Goal: Task Accomplishment & Management: Use online tool/utility

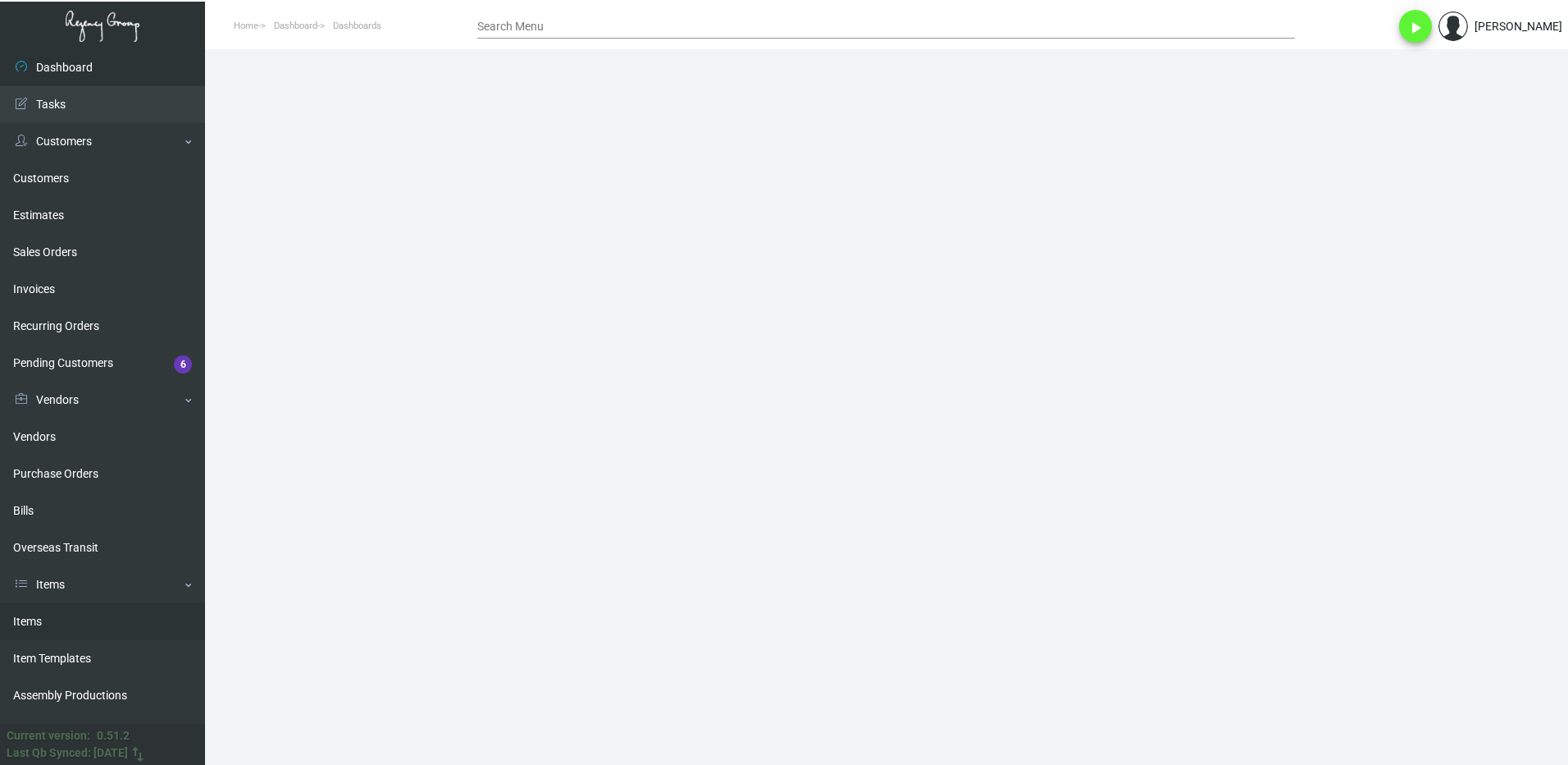
drag, startPoint x: 61, startPoint y: 625, endPoint x: 70, endPoint y: 620, distance: 10.3
click at [61, 625] on link "Items" at bounding box center [103, 621] width 205 height 37
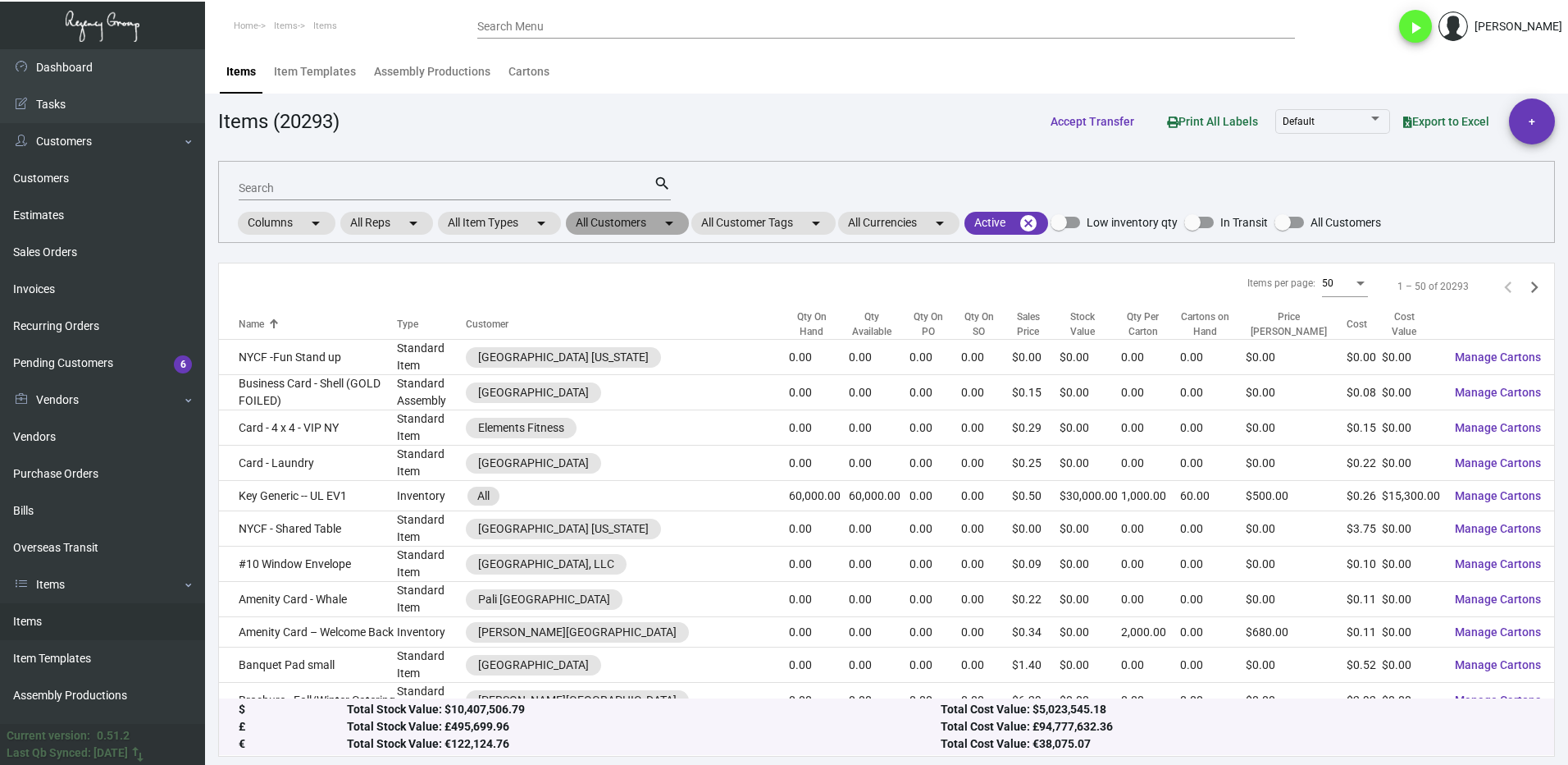
click at [609, 229] on mat-chip "All Customers arrow_drop_down" at bounding box center [627, 223] width 123 height 23
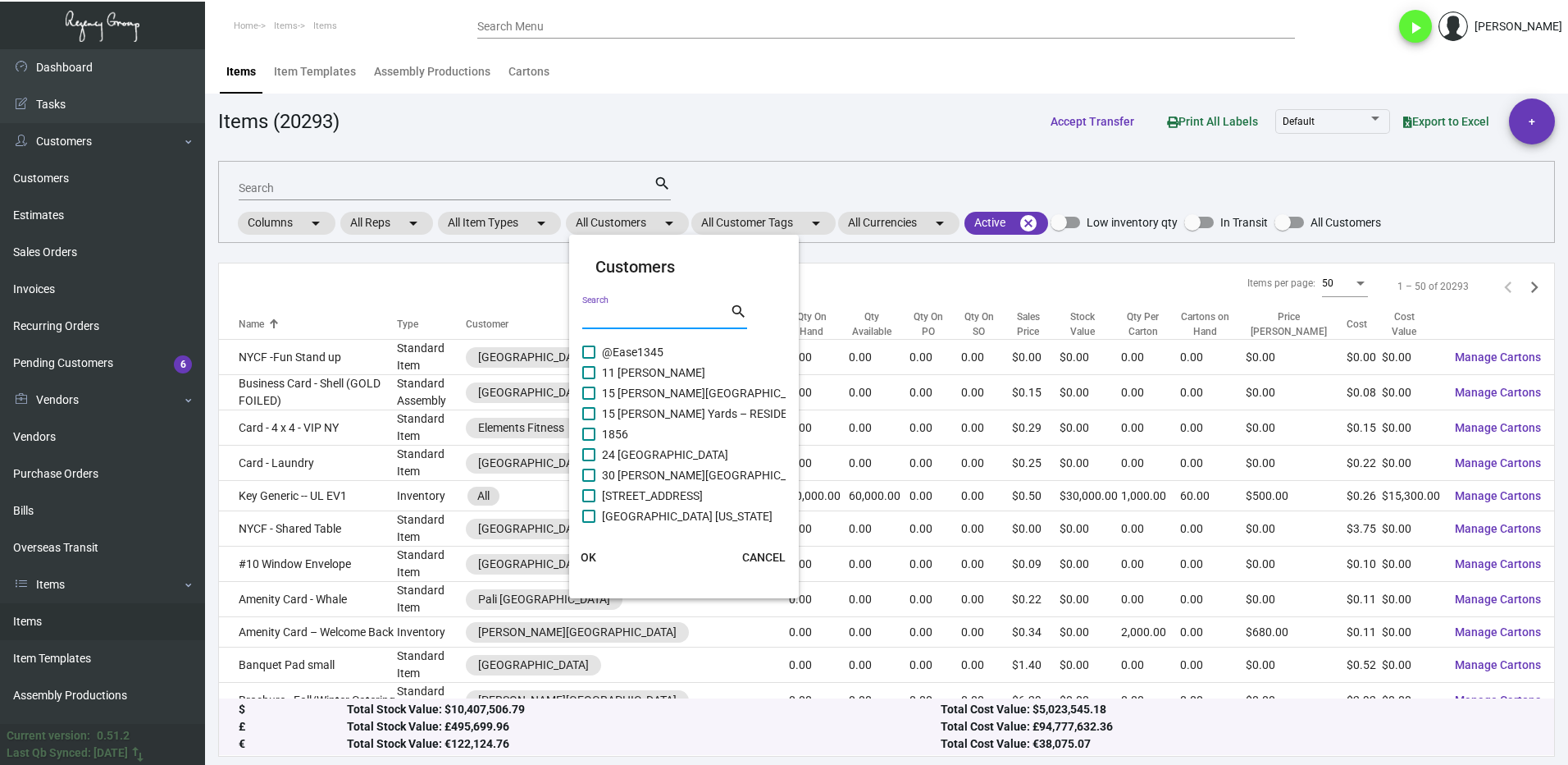
click at [621, 310] on input "Search" at bounding box center [656, 317] width 148 height 13
type input "graduate"
click at [603, 347] on span "AJ Capital Partners -Graduate Corp." at bounding box center [693, 351] width 184 height 19
click at [589, 359] on input "AJ Capital Partners -Graduate Corp." at bounding box center [588, 359] width 1 height 1
checkbox input "true"
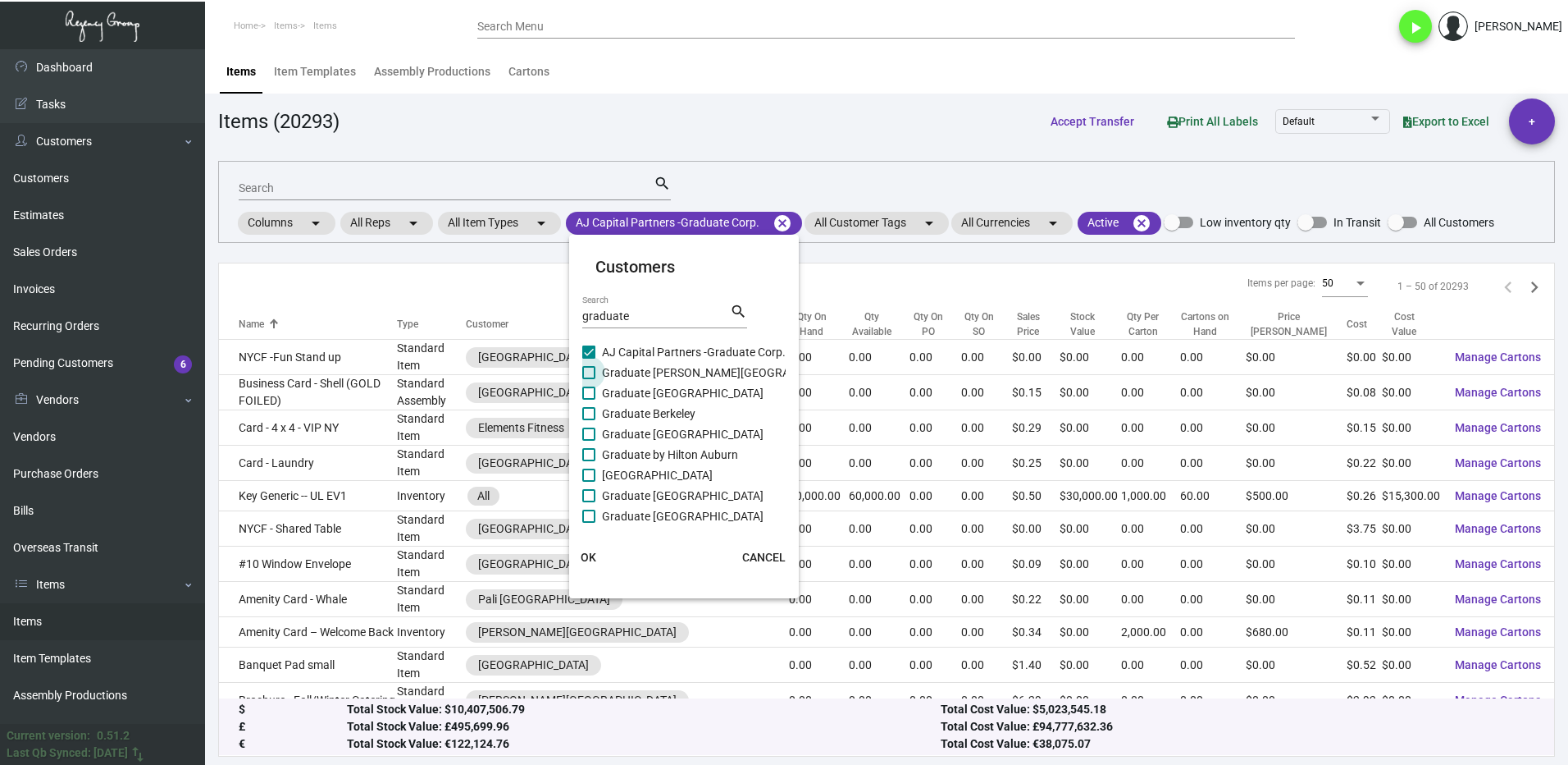
click at [609, 381] on span "Graduate [PERSON_NAME][GEOGRAPHIC_DATA]" at bounding box center [726, 372] width 250 height 19
click at [589, 380] on input "Graduate [PERSON_NAME][GEOGRAPHIC_DATA]" at bounding box center [588, 379] width 1 height 1
checkbox input "true"
click at [606, 393] on span "Graduate [GEOGRAPHIC_DATA]" at bounding box center [682, 393] width 161 height 19
click at [589, 399] on input "Graduate [GEOGRAPHIC_DATA]" at bounding box center [588, 399] width 1 height 1
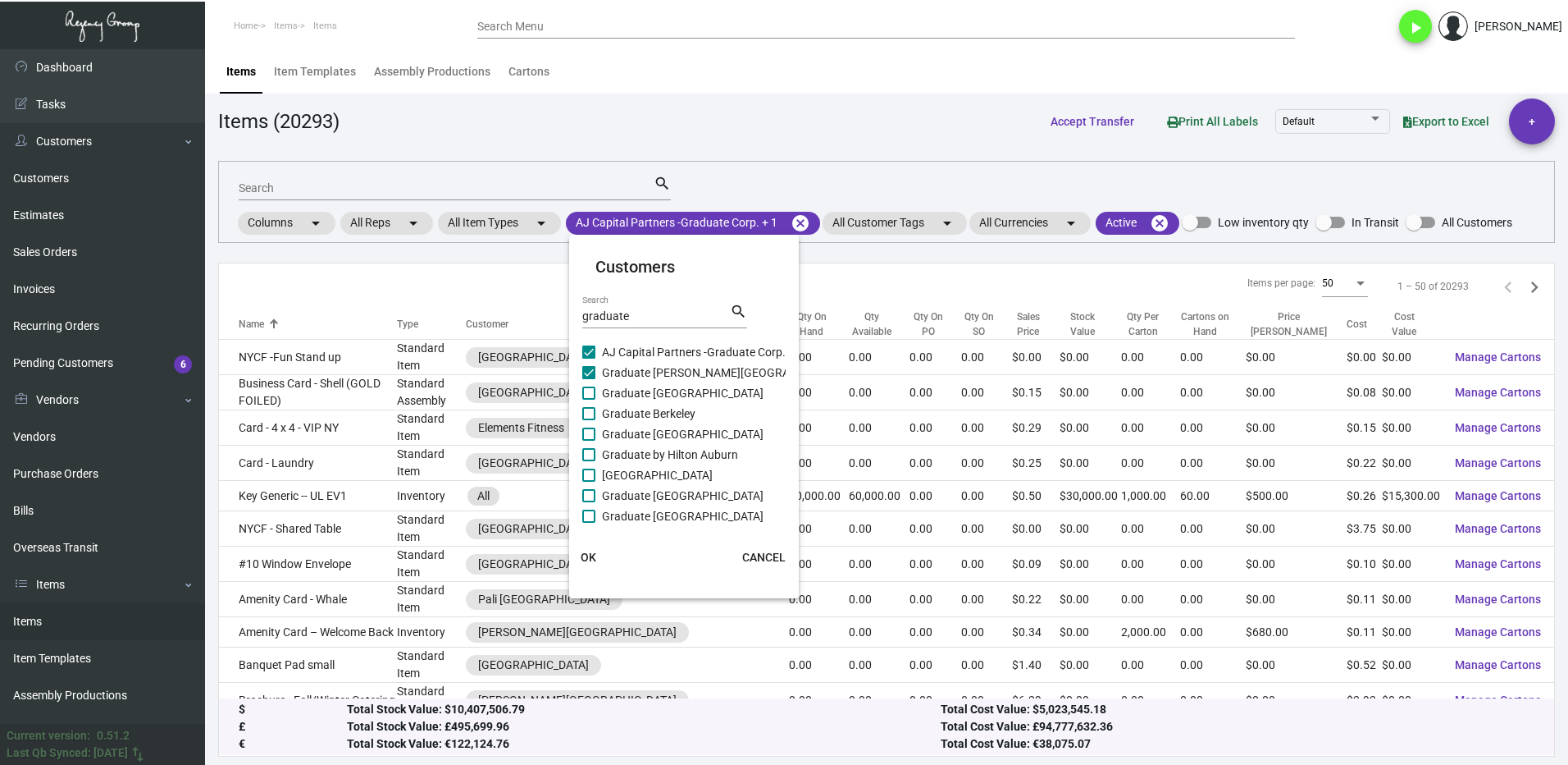
checkbox input "true"
click at [597, 408] on label "Graduate Berkeley" at bounding box center [639, 413] width 113 height 19
click at [589, 420] on input "Graduate Berkeley" at bounding box center [588, 420] width 1 height 1
checkbox input "true"
click at [601, 435] on label "Graduate [GEOGRAPHIC_DATA]" at bounding box center [673, 434] width 182 height 19
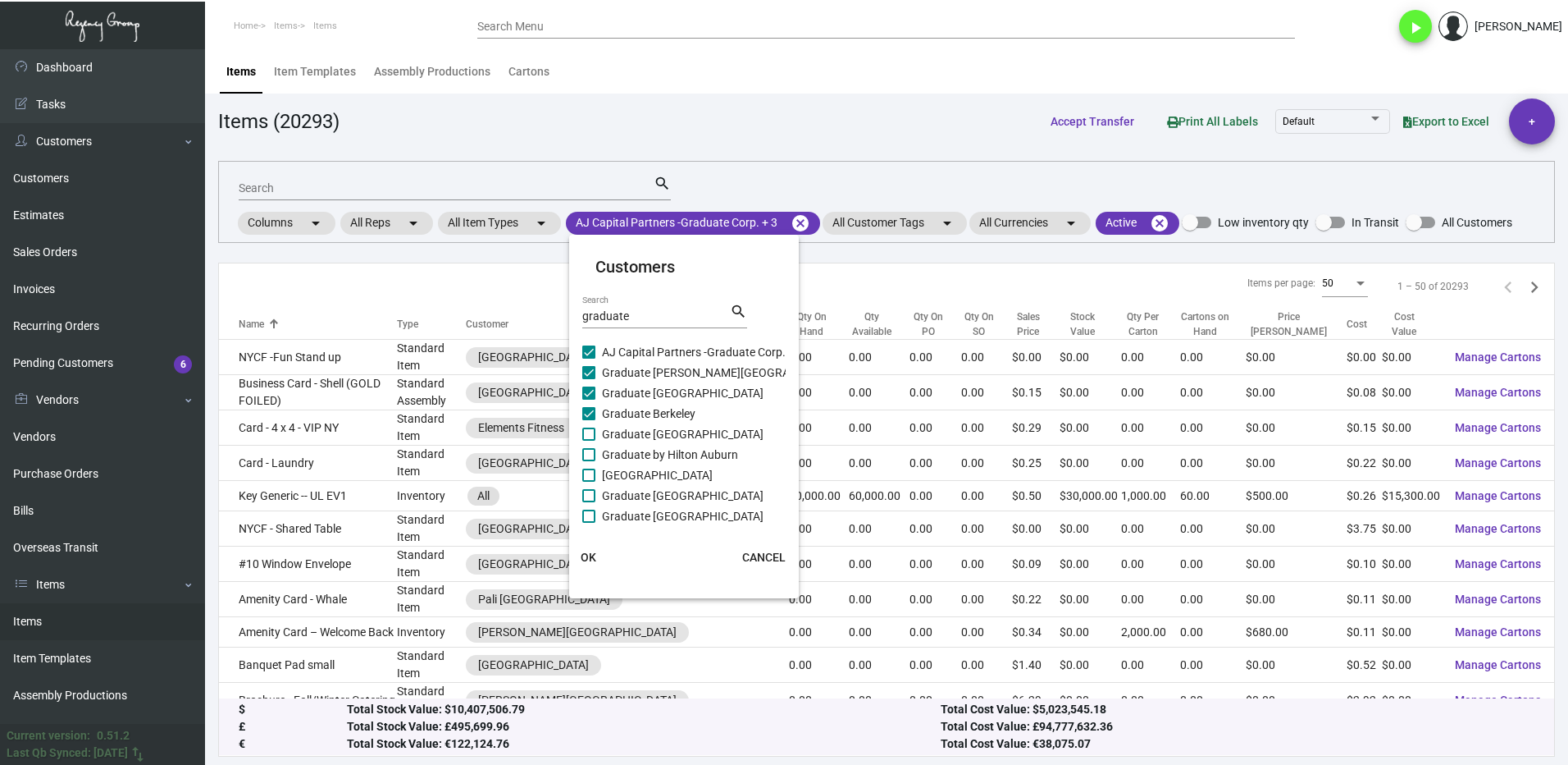
click at [589, 441] on input "Graduate [GEOGRAPHIC_DATA]" at bounding box center [588, 441] width 1 height 1
checkbox input "true"
click at [597, 451] on label "Graduate by Hilton Auburn" at bounding box center [660, 454] width 155 height 19
click at [589, 462] on input "Graduate by Hilton Auburn" at bounding box center [588, 462] width 1 height 1
checkbox input "true"
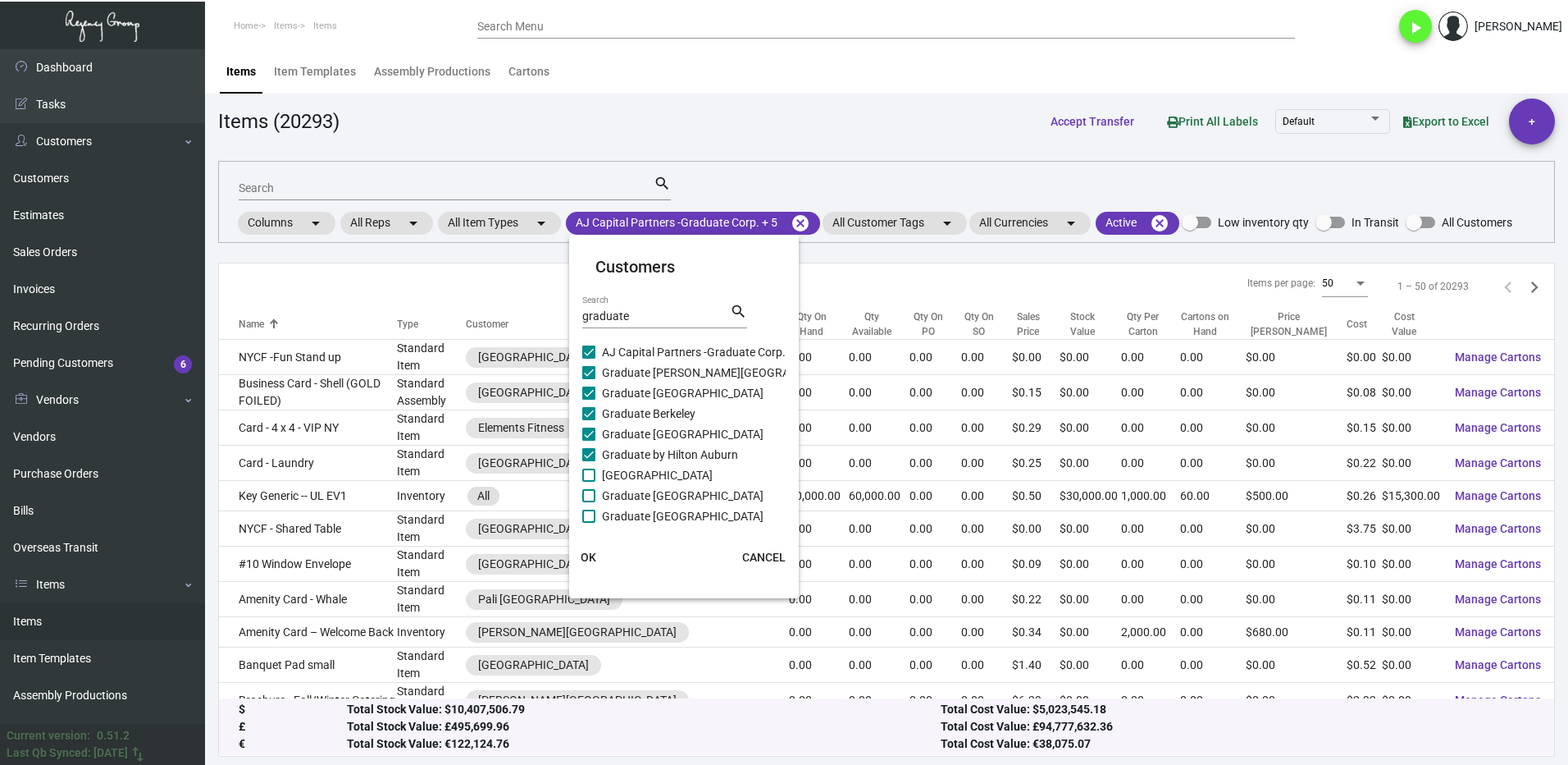
drag, startPoint x: 599, startPoint y: 468, endPoint x: 599, endPoint y: 486, distance: 18.0
click at [600, 469] on label "[GEOGRAPHIC_DATA]" at bounding box center [647, 474] width 130 height 19
click at [589, 482] on input "[GEOGRAPHIC_DATA]" at bounding box center [588, 482] width 1 height 1
checkbox input "true"
click at [593, 493] on span at bounding box center [589, 496] width 13 height 13
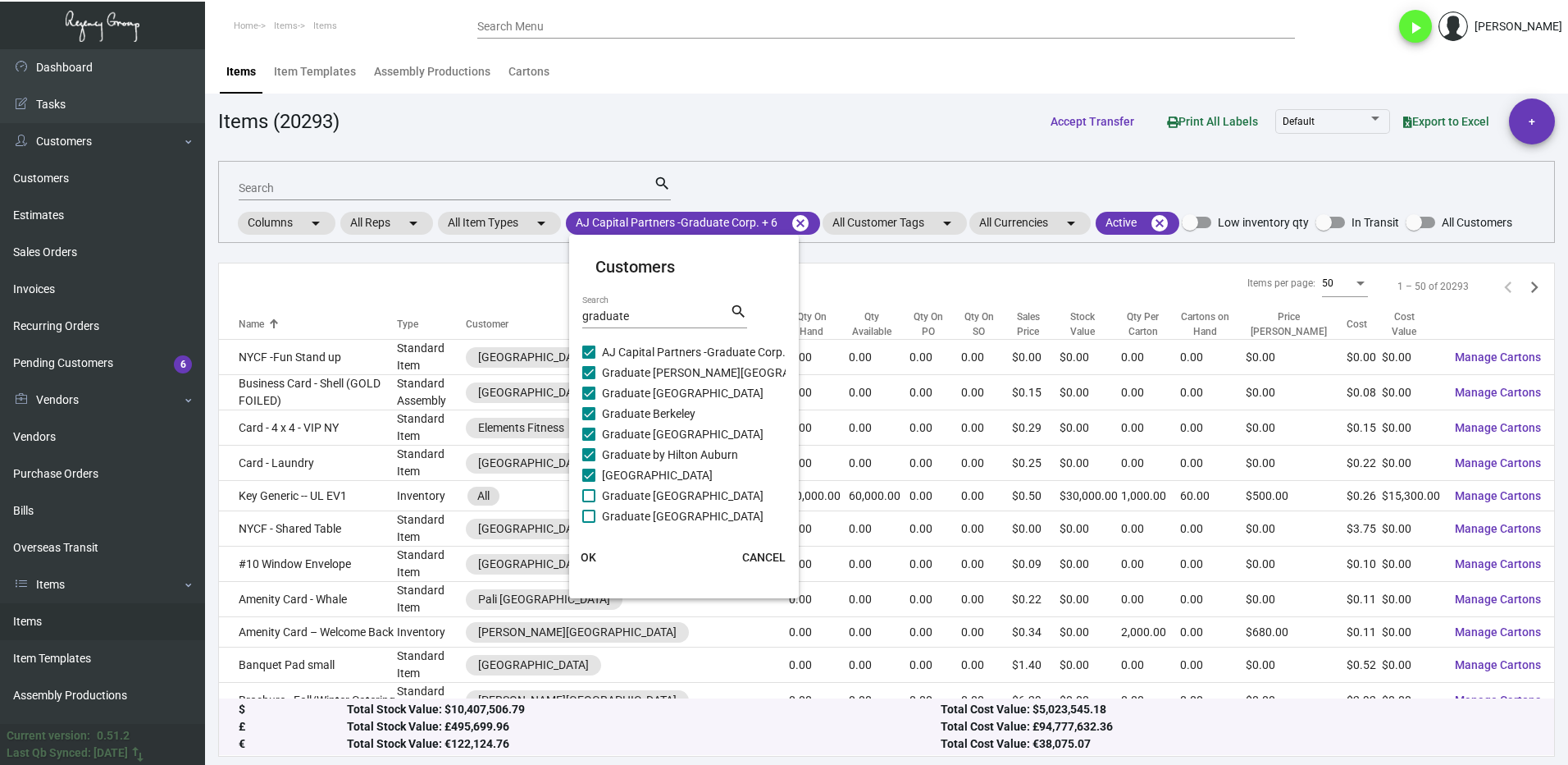
click at [589, 502] on input "Graduate [GEOGRAPHIC_DATA]" at bounding box center [588, 502] width 1 height 1
checkbox input "true"
click at [591, 516] on span at bounding box center [589, 516] width 13 height 13
click at [589, 523] on input "Graduate [GEOGRAPHIC_DATA]" at bounding box center [588, 523] width 1 height 1
checkbox input "true"
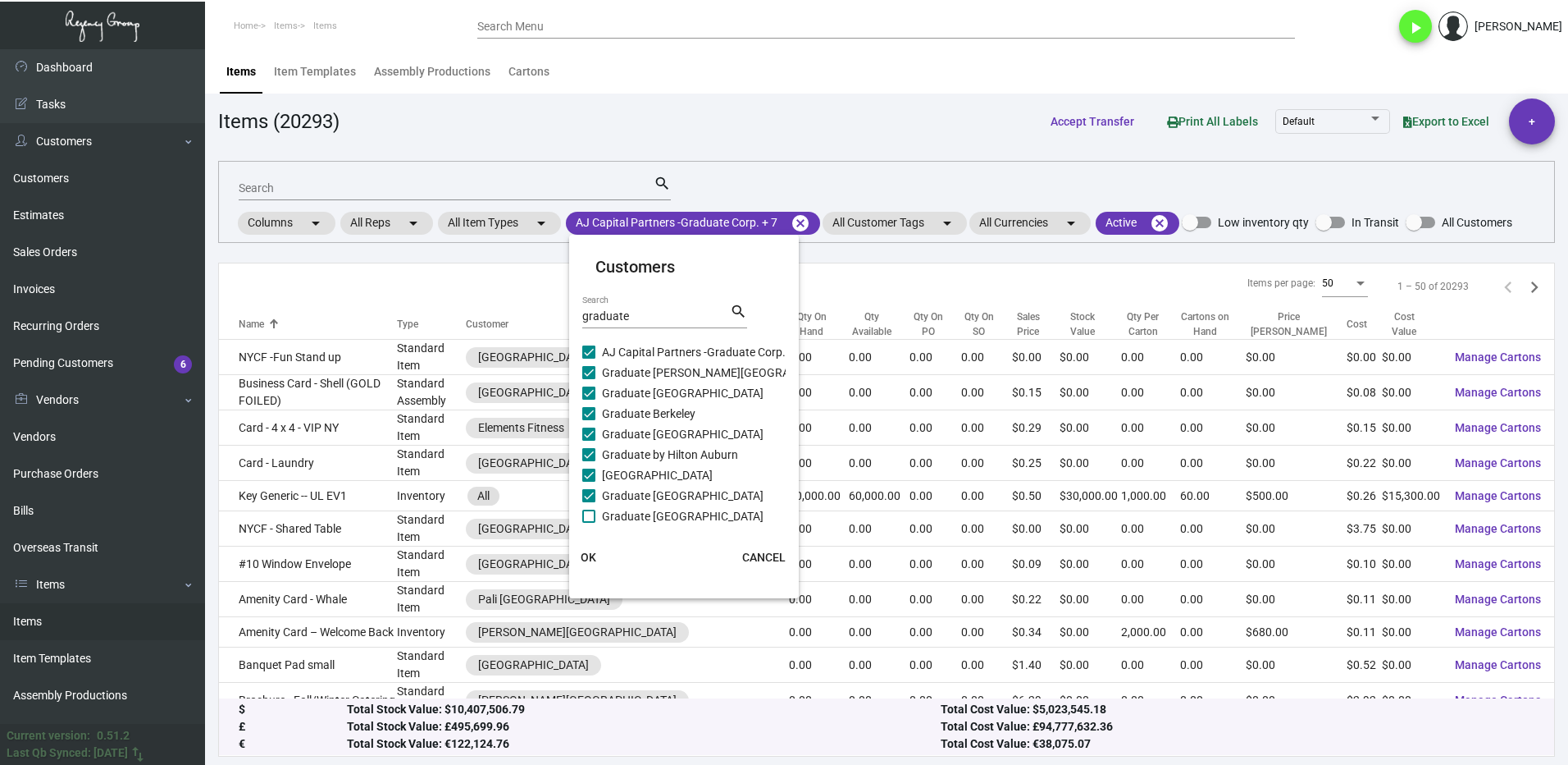
scroll to position [91, 0]
checkbox input "false"
click at [596, 452] on label "Graduate Columbus" at bounding box center [643, 453] width 122 height 19
click at [589, 461] on input "Graduate Columbus" at bounding box center [588, 461] width 1 height 1
checkbox input "true"
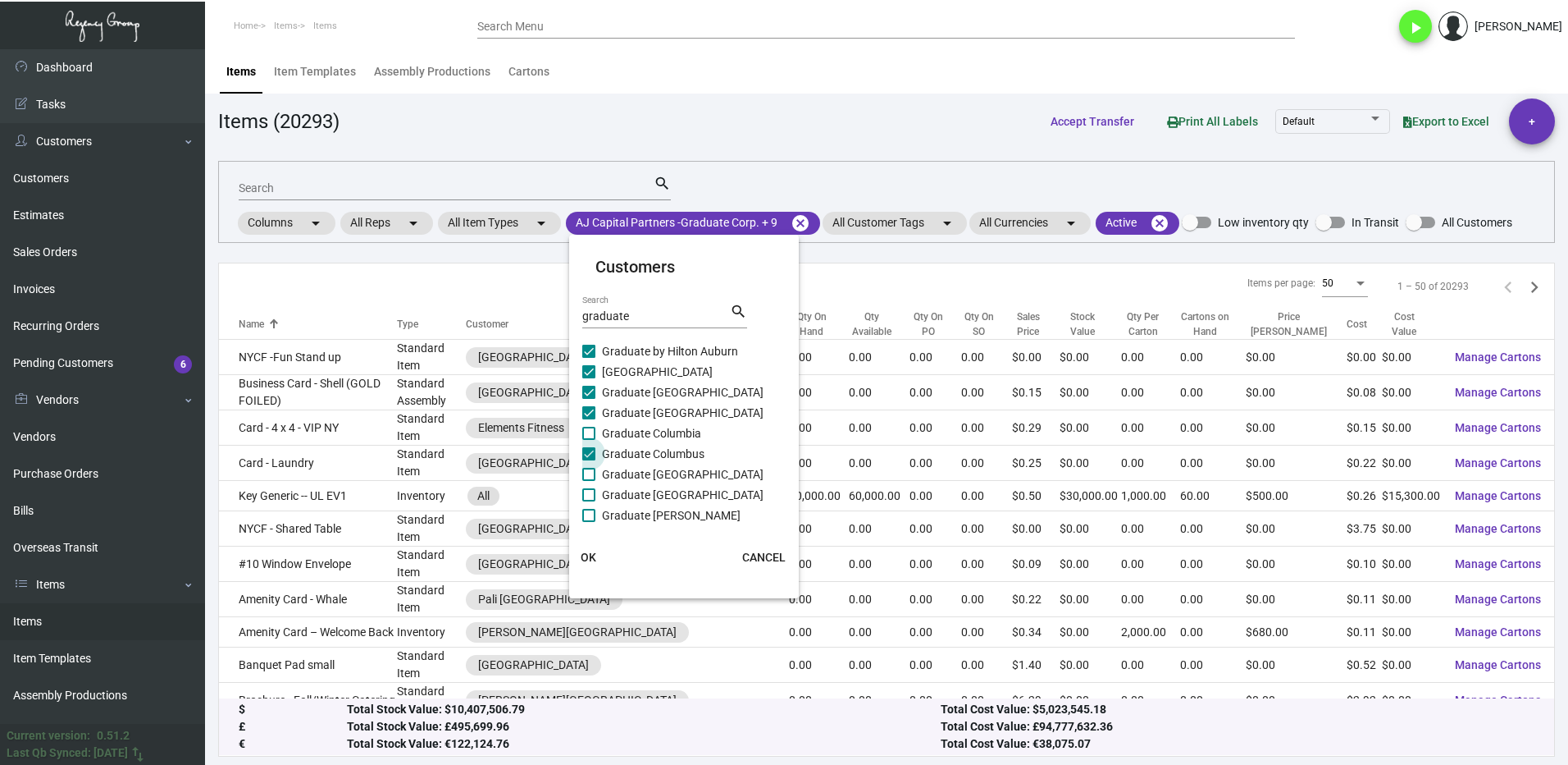
click at [592, 419] on span at bounding box center [589, 413] width 13 height 13
click at [589, 419] on input "Graduate [GEOGRAPHIC_DATA]" at bounding box center [588, 419] width 1 height 1
checkbox input "false"
click at [587, 434] on span at bounding box center [589, 434] width 13 height 13
click at [588, 440] on input "Graduate Columbia" at bounding box center [588, 440] width 1 height 1
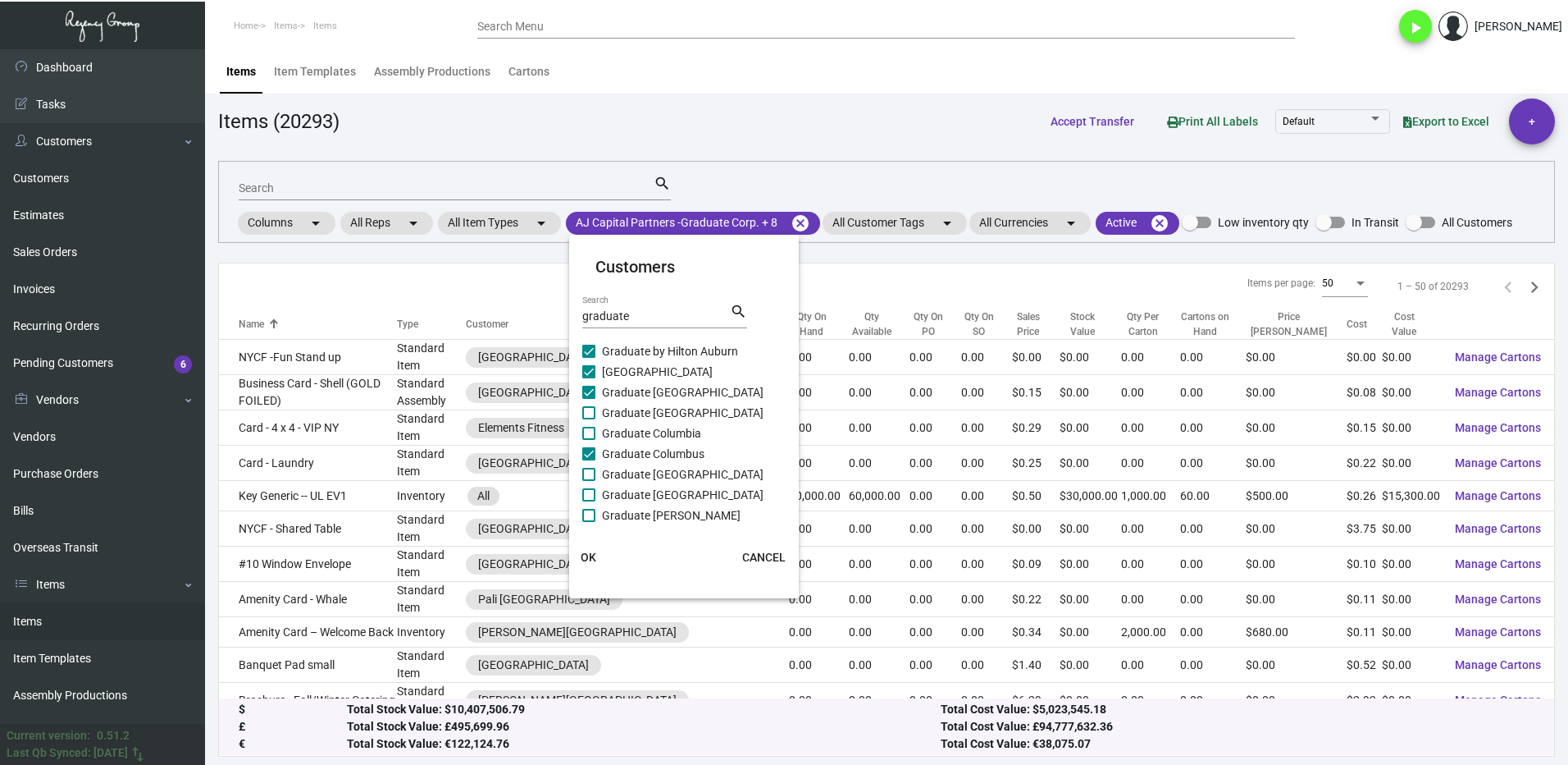
checkbox input "true"
click at [594, 416] on span at bounding box center [589, 413] width 13 height 13
click at [589, 419] on input "Graduate [GEOGRAPHIC_DATA]" at bounding box center [588, 419] width 1 height 1
checkbox input "true"
click at [589, 467] on label "Graduate [GEOGRAPHIC_DATA]" at bounding box center [673, 473] width 182 height 19
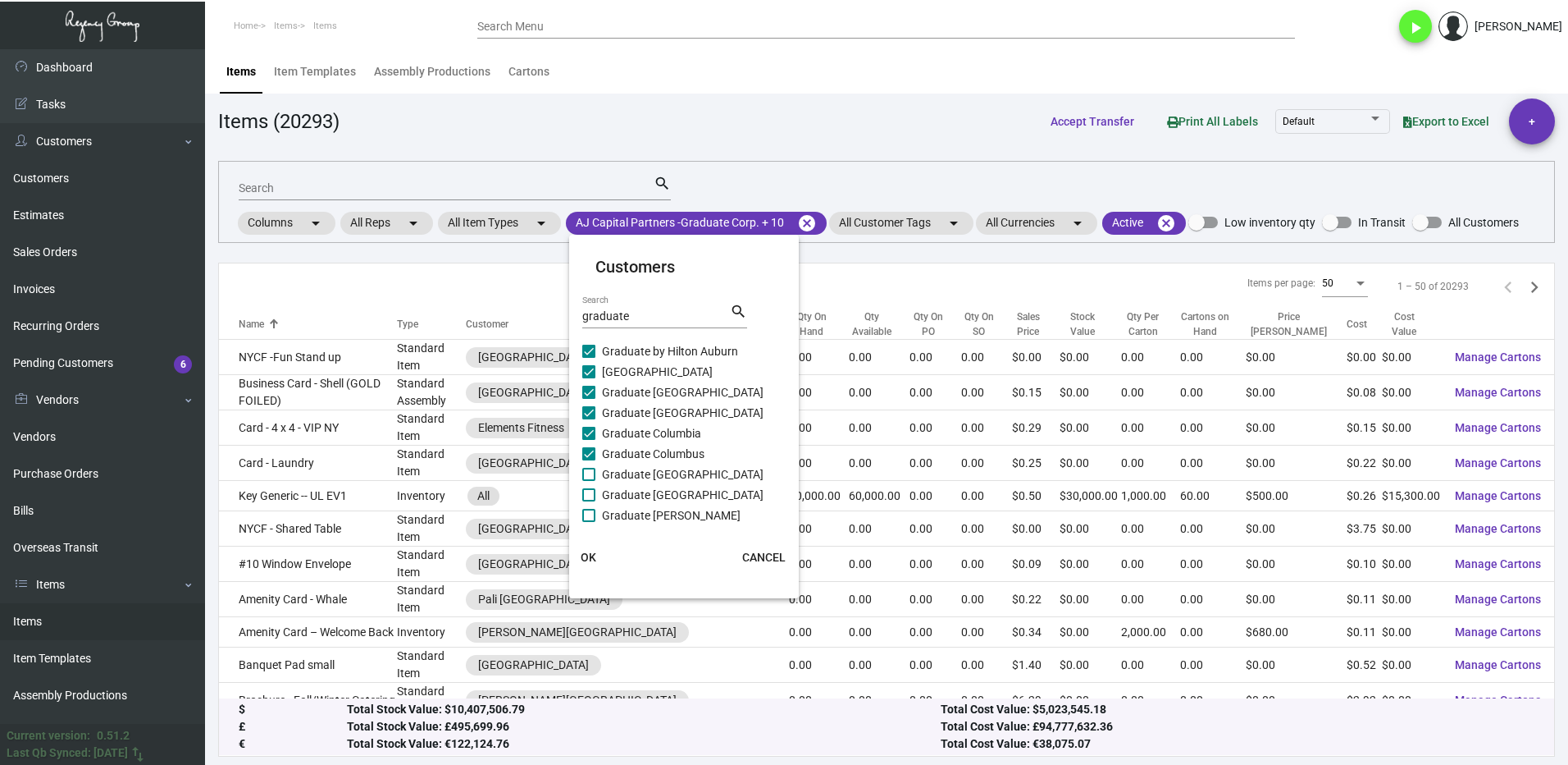
click at [589, 481] on input "Graduate [GEOGRAPHIC_DATA]" at bounding box center [588, 481] width 1 height 1
checkbox input "true"
click at [596, 496] on label "Graduate [GEOGRAPHIC_DATA]" at bounding box center [673, 494] width 182 height 19
click at [589, 501] on input "Graduate [GEOGRAPHIC_DATA]" at bounding box center [588, 501] width 1 height 1
checkbox input "true"
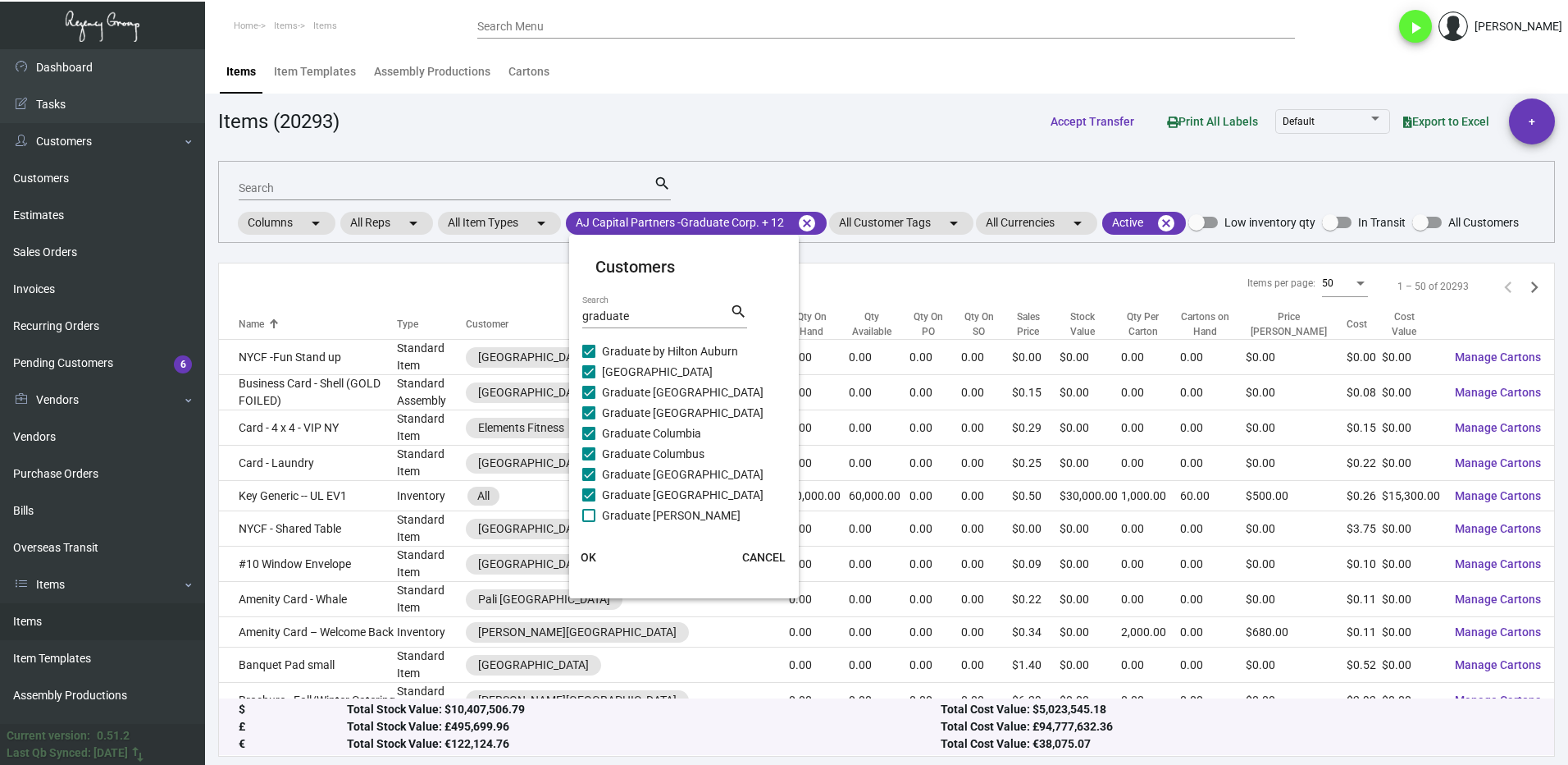
click at [589, 516] on span at bounding box center [589, 515] width 13 height 13
click at [589, 522] on input "Graduate [PERSON_NAME]" at bounding box center [588, 522] width 1 height 1
checkbox input "true"
click at [597, 369] on label "Graduate Evanston" at bounding box center [642, 371] width 119 height 19
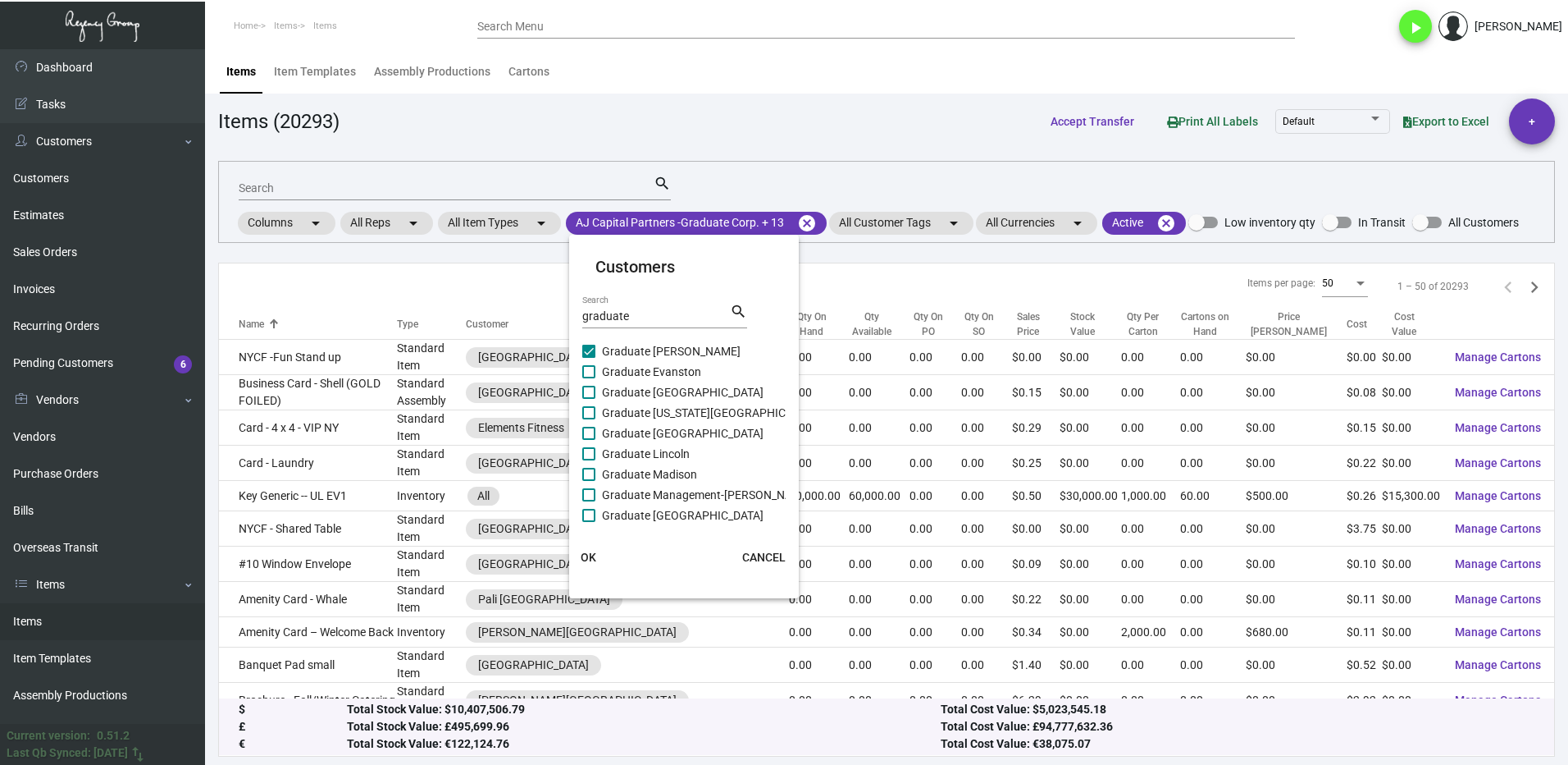
click at [589, 378] on input "Graduate Evanston" at bounding box center [588, 378] width 1 height 1
checkbox input "true"
click at [592, 395] on span at bounding box center [589, 393] width 13 height 13
click at [589, 398] on input "Graduate [GEOGRAPHIC_DATA]" at bounding box center [588, 398] width 1 height 1
checkbox input "true"
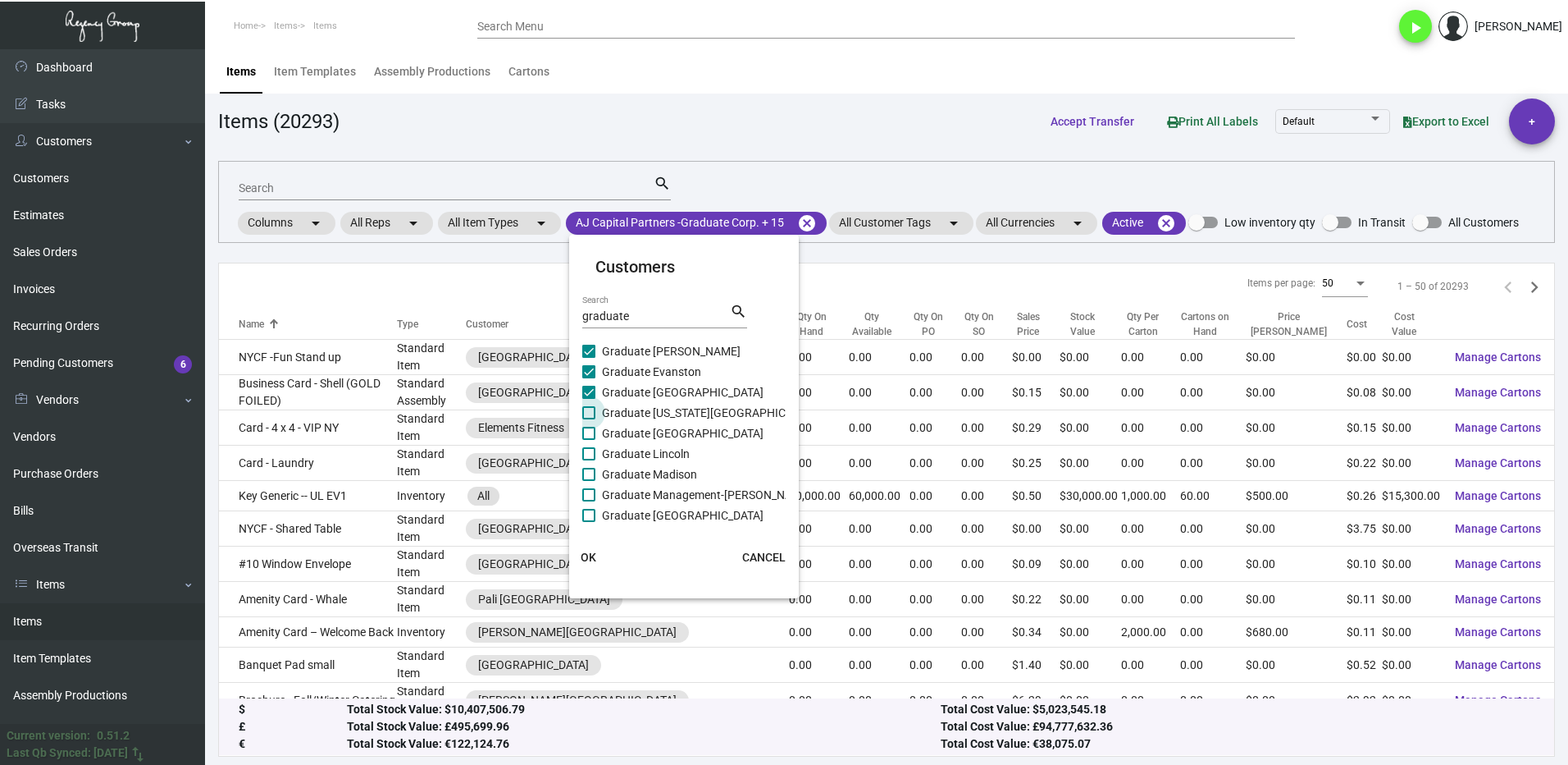
click at [585, 414] on span at bounding box center [589, 413] width 13 height 13
click at [588, 419] on input "Graduate [US_STATE][GEOGRAPHIC_DATA]" at bounding box center [588, 419] width 1 height 1
checkbox input "true"
click at [592, 430] on span at bounding box center [589, 434] width 13 height 13
click at [589, 440] on input "Graduate [GEOGRAPHIC_DATA]" at bounding box center [588, 440] width 1 height 1
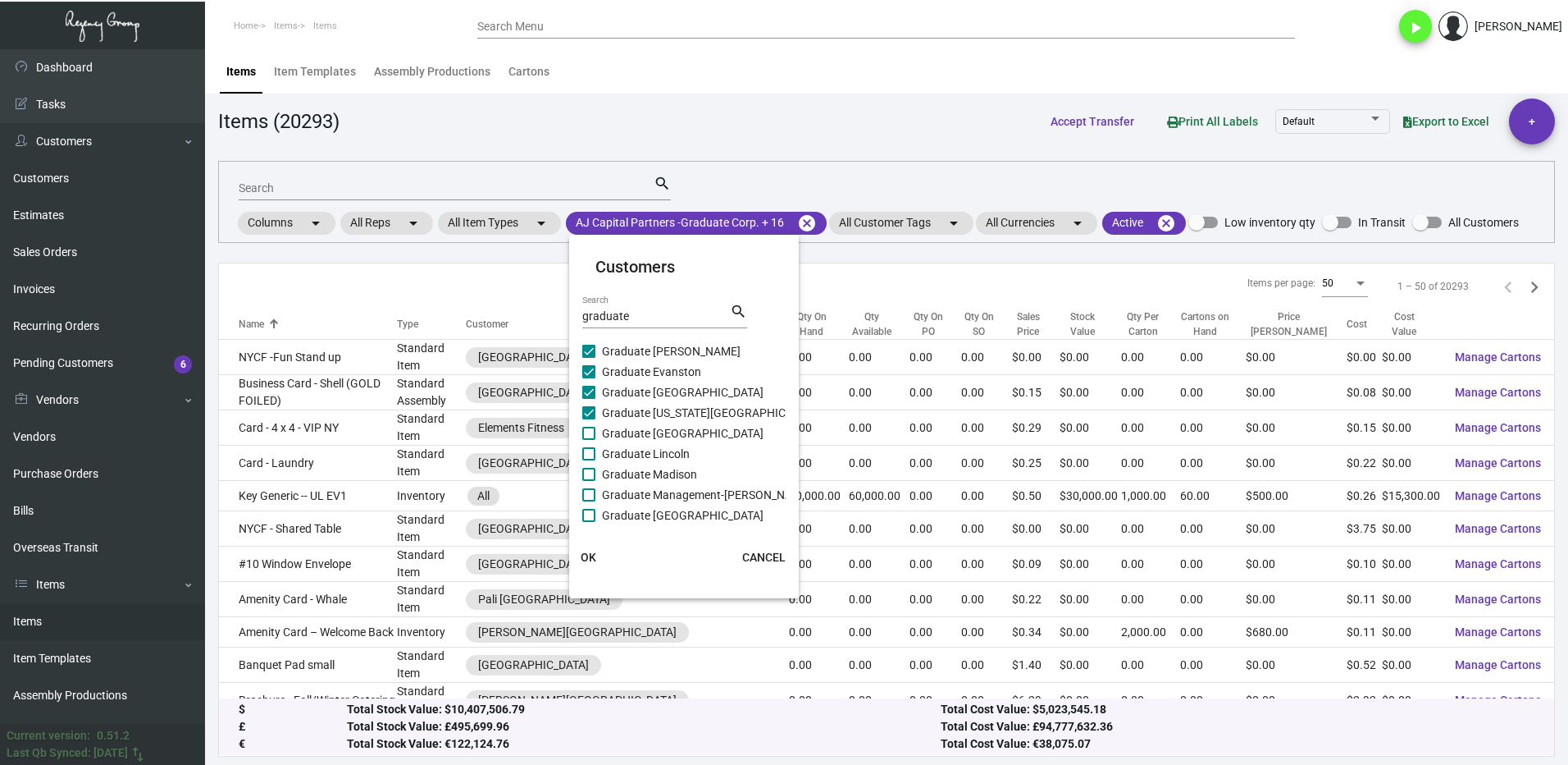
checkbox input "true"
drag, startPoint x: 595, startPoint y: 453, endPoint x: 595, endPoint y: 464, distance: 11.0
click at [595, 454] on span at bounding box center [589, 454] width 13 height 13
click at [589, 461] on input "Graduate Lincoln" at bounding box center [588, 461] width 1 height 1
checkbox input "true"
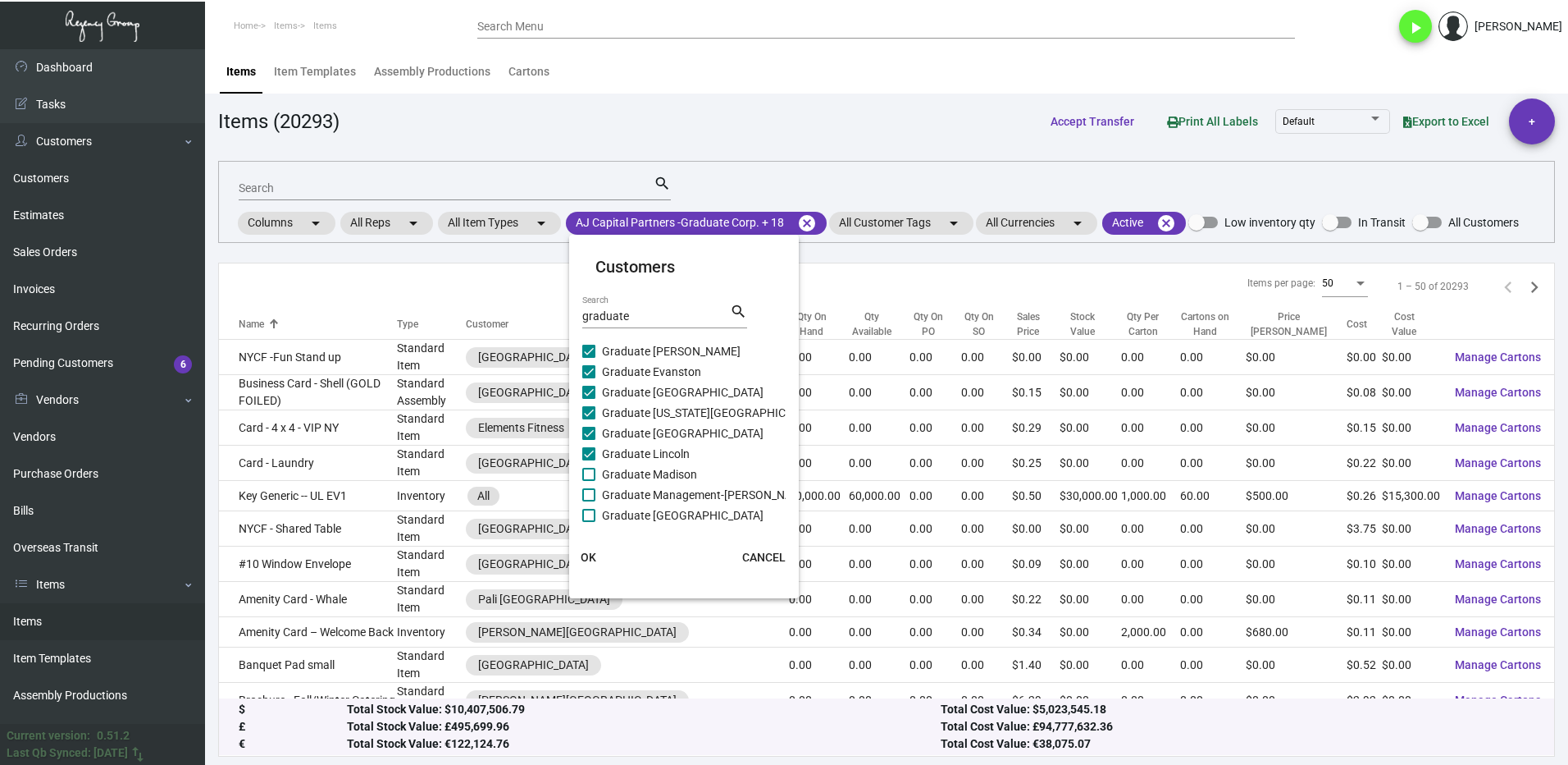
drag, startPoint x: 595, startPoint y: 471, endPoint x: 597, endPoint y: 484, distance: 13.2
click at [596, 473] on label "Graduate Madison" at bounding box center [639, 473] width 115 height 19
click at [589, 481] on input "Graduate Madison" at bounding box center [588, 481] width 1 height 1
checkbox input "true"
click at [595, 496] on span at bounding box center [589, 495] width 13 height 13
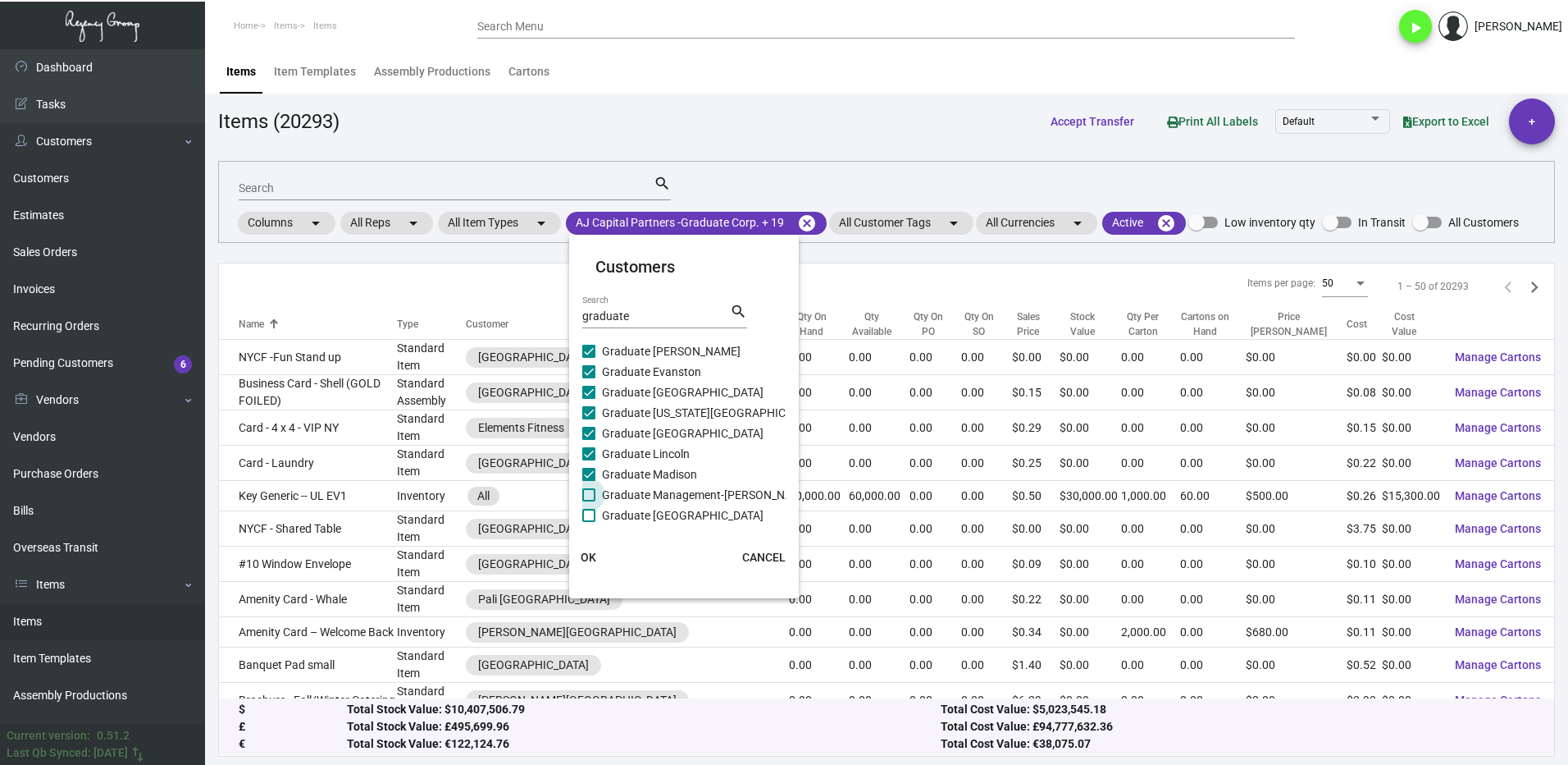
click at [589, 501] on input "Graduate Management-[PERSON_NAME]" at bounding box center [588, 501] width 1 height 1
checkbox input "true"
click at [595, 509] on span at bounding box center [589, 515] width 13 height 13
click at [589, 522] on input "Graduate [GEOGRAPHIC_DATA]" at bounding box center [588, 522] width 1 height 1
checkbox input "true"
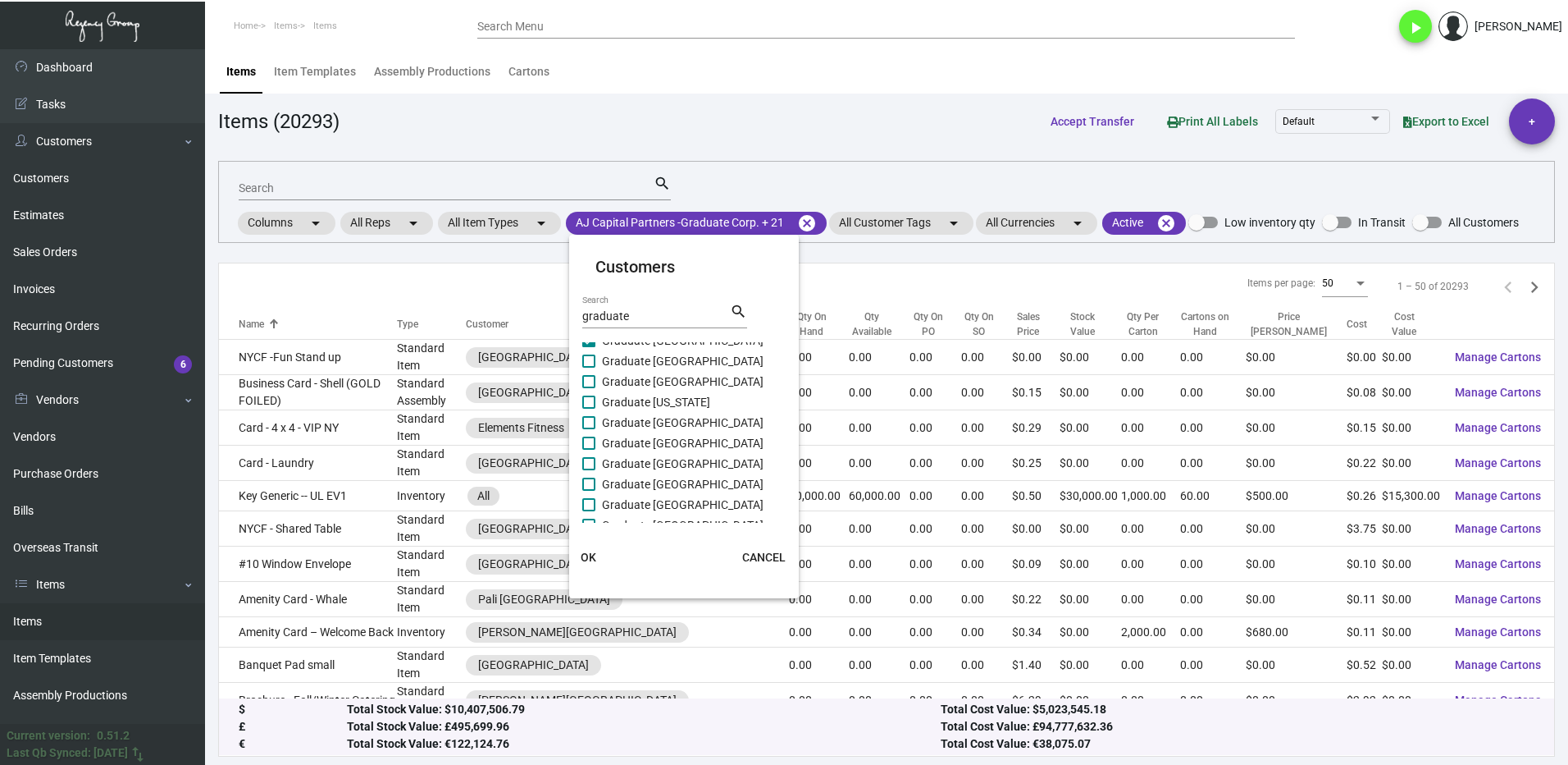
scroll to position [337, 0]
click at [593, 456] on span at bounding box center [589, 454] width 13 height 13
click at [589, 461] on input "Graduate [GEOGRAPHIC_DATA]" at bounding box center [588, 461] width 1 height 1
checkbox input "true"
click at [594, 470] on span at bounding box center [589, 474] width 13 height 13
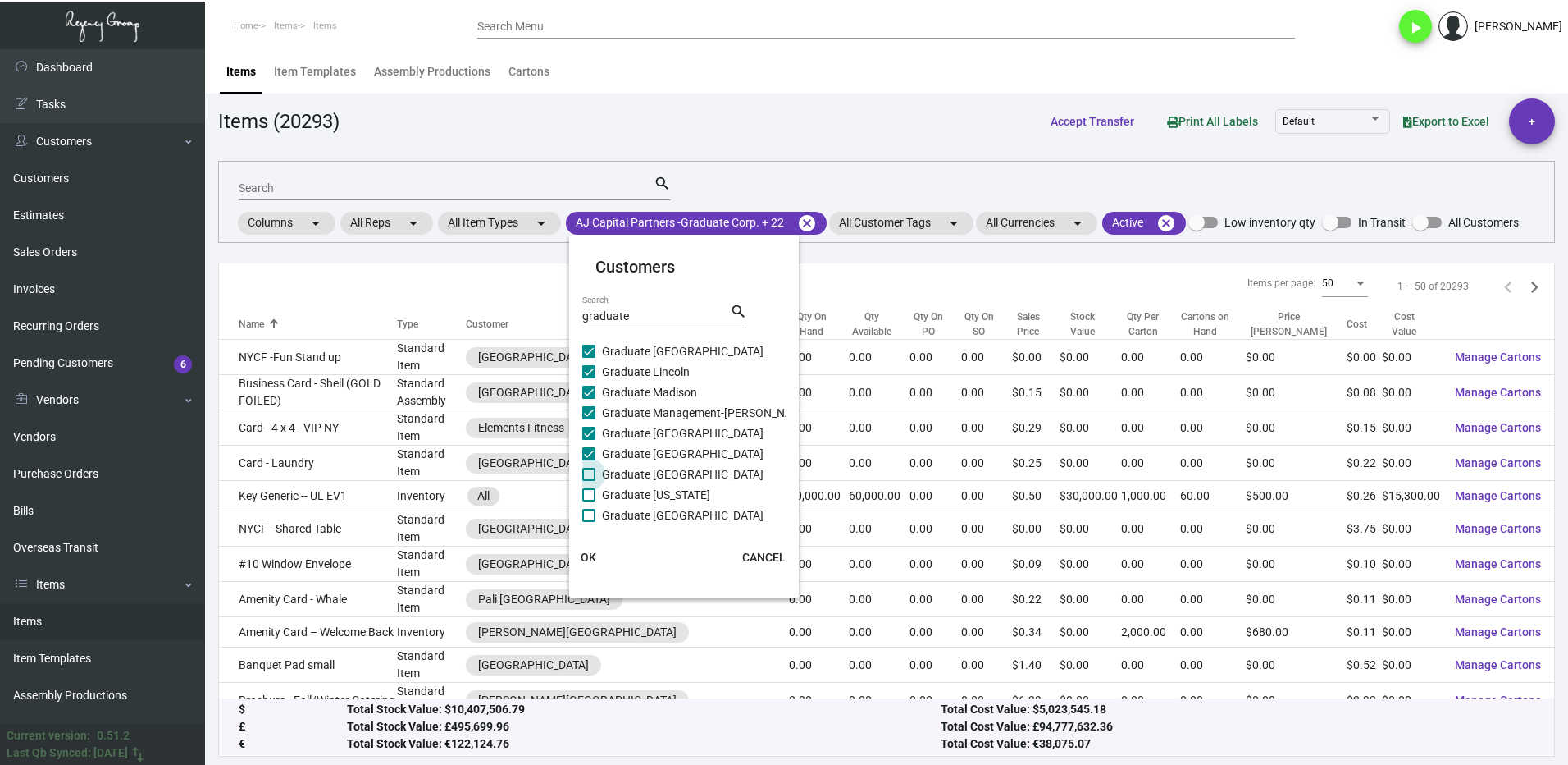
click at [589, 481] on input "Graduate [GEOGRAPHIC_DATA]" at bounding box center [588, 481] width 1 height 1
checkbox input "true"
click at [594, 492] on span at bounding box center [589, 495] width 13 height 13
click at [589, 501] on input "Graduate [US_STATE]" at bounding box center [588, 501] width 1 height 1
checkbox input "true"
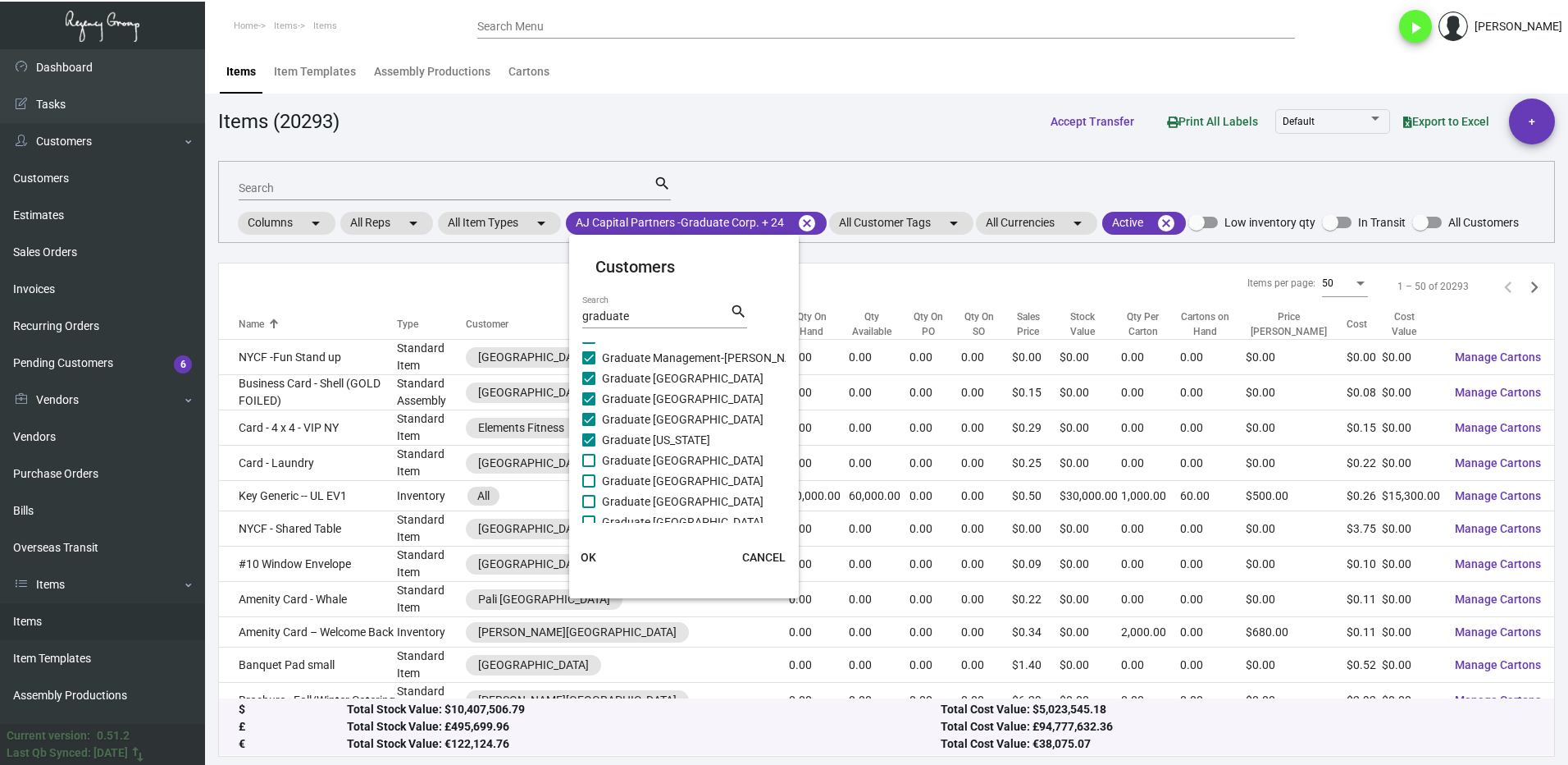
scroll to position [419, 0]
click at [589, 433] on span at bounding box center [589, 434] width 13 height 13
click at [589, 440] on input "Graduate [GEOGRAPHIC_DATA]" at bounding box center [588, 440] width 1 height 1
checkbox input "true"
click at [585, 458] on span at bounding box center [589, 454] width 13 height 13
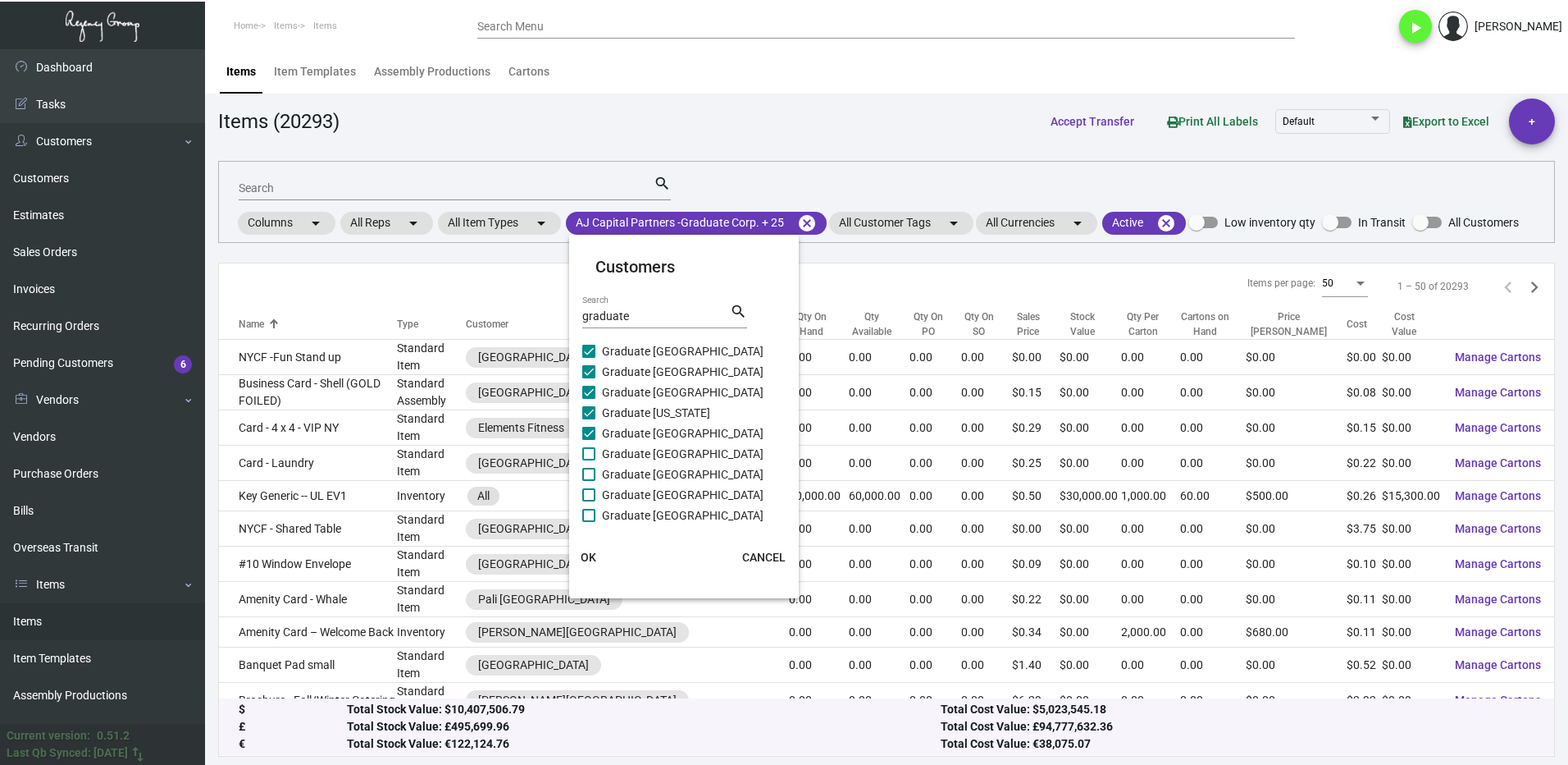
click at [588, 461] on input "Graduate [GEOGRAPHIC_DATA]" at bounding box center [588, 461] width 1 height 1
checkbox input "true"
click at [595, 477] on span at bounding box center [589, 474] width 13 height 13
click at [589, 481] on input "Graduate [GEOGRAPHIC_DATA]" at bounding box center [588, 481] width 1 height 1
checkbox input "true"
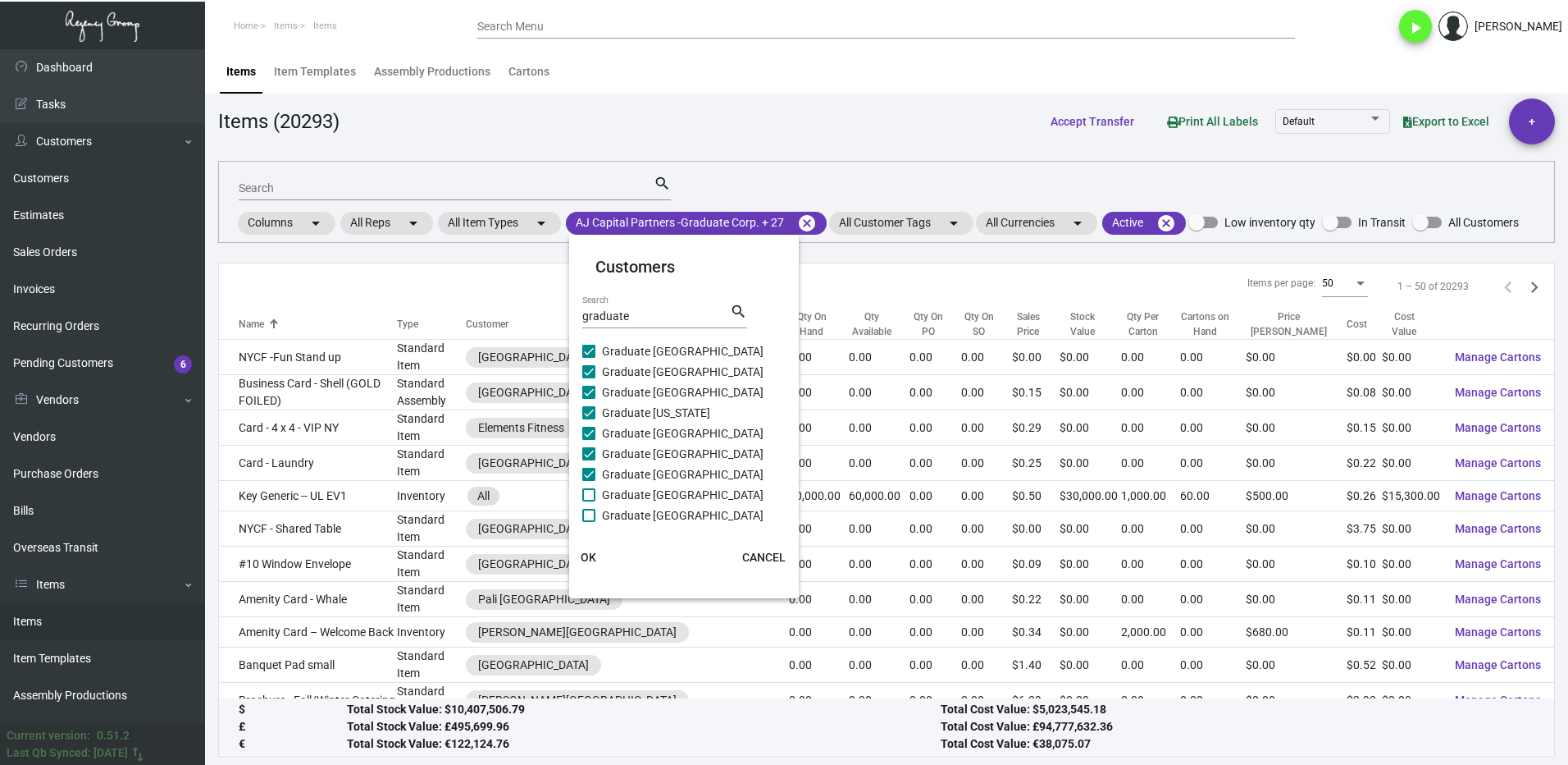
click at [590, 488] on span at bounding box center [589, 495] width 13 height 13
click at [589, 501] on input "Graduate [GEOGRAPHIC_DATA]" at bounding box center [588, 501] width 1 height 1
checkbox input "true"
click at [587, 351] on span at bounding box center [589, 351] width 13 height 13
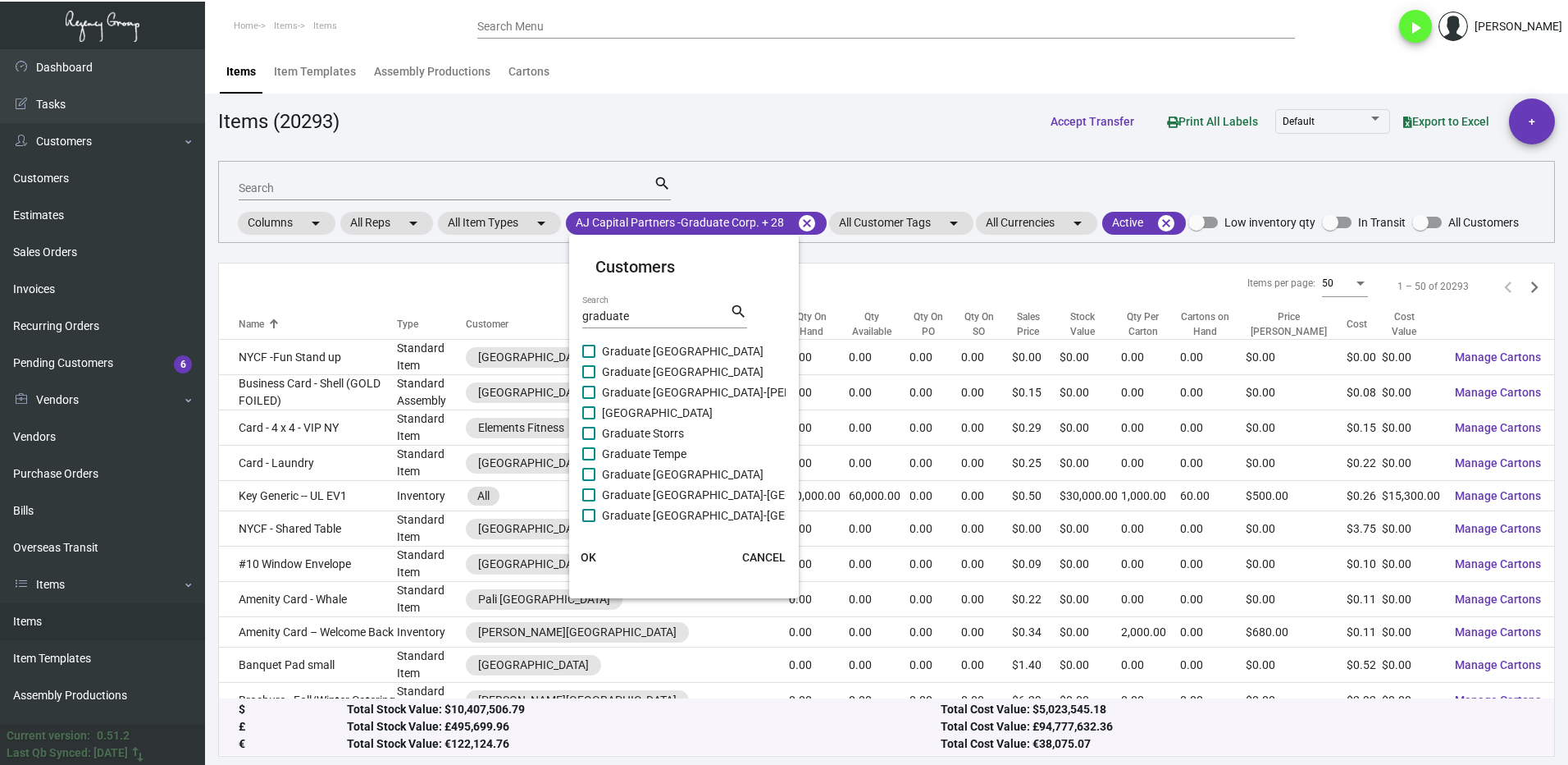
click at [588, 358] on input "Graduate [GEOGRAPHIC_DATA]" at bounding box center [588, 358] width 1 height 1
checkbox input "true"
click at [588, 372] on span at bounding box center [589, 372] width 13 height 13
click at [588, 378] on input "Graduate [GEOGRAPHIC_DATA]" at bounding box center [588, 378] width 1 height 1
checkbox input "true"
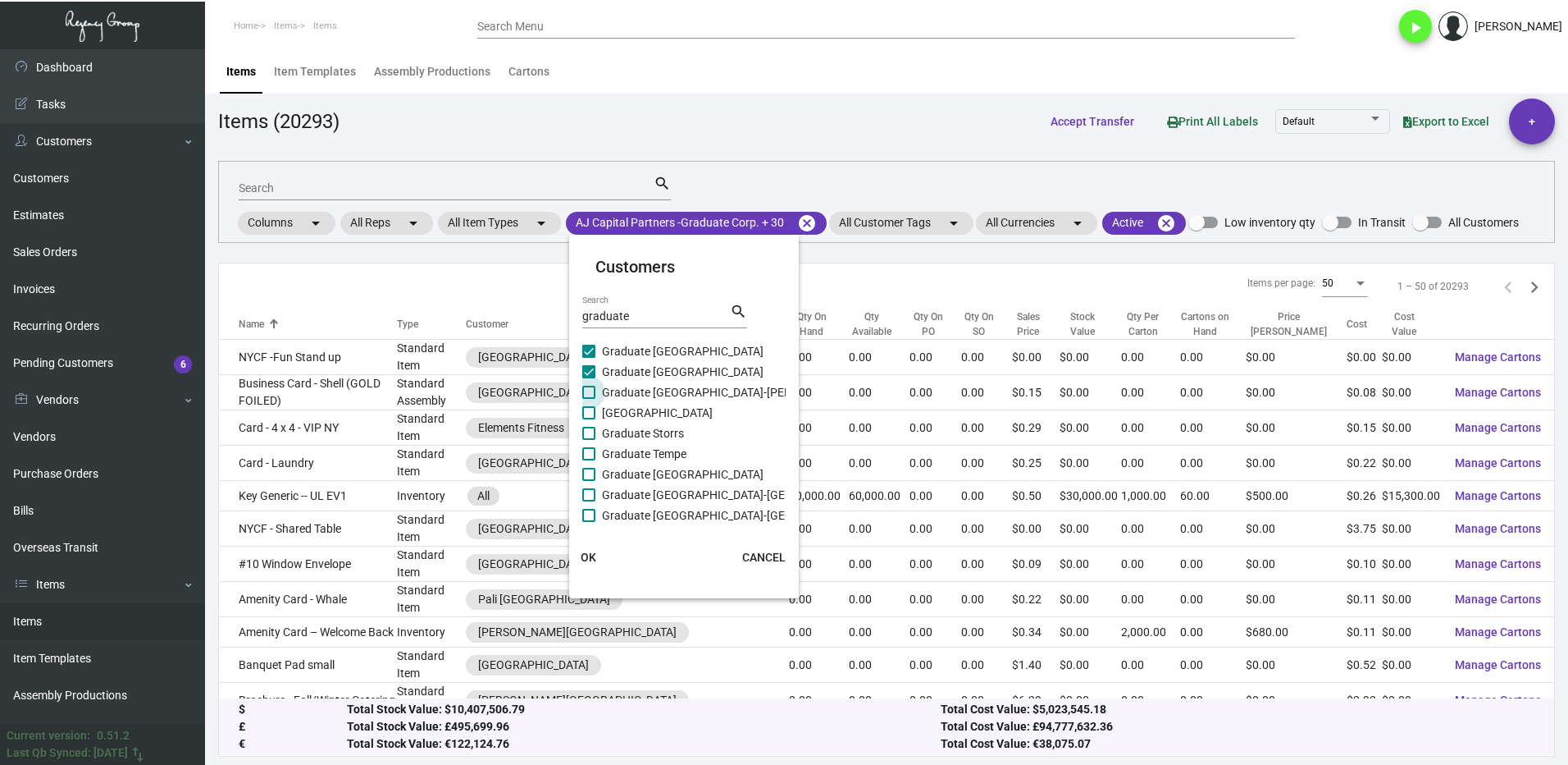
click at [588, 388] on span at bounding box center [589, 393] width 13 height 13
click at [588, 398] on input "Graduate [GEOGRAPHIC_DATA]-[PERSON_NAME]" at bounding box center [588, 398] width 1 height 1
checkbox input "true"
click at [588, 406] on span at bounding box center [589, 413] width 13 height 13
click at [588, 419] on input "[GEOGRAPHIC_DATA]" at bounding box center [588, 419] width 1 height 1
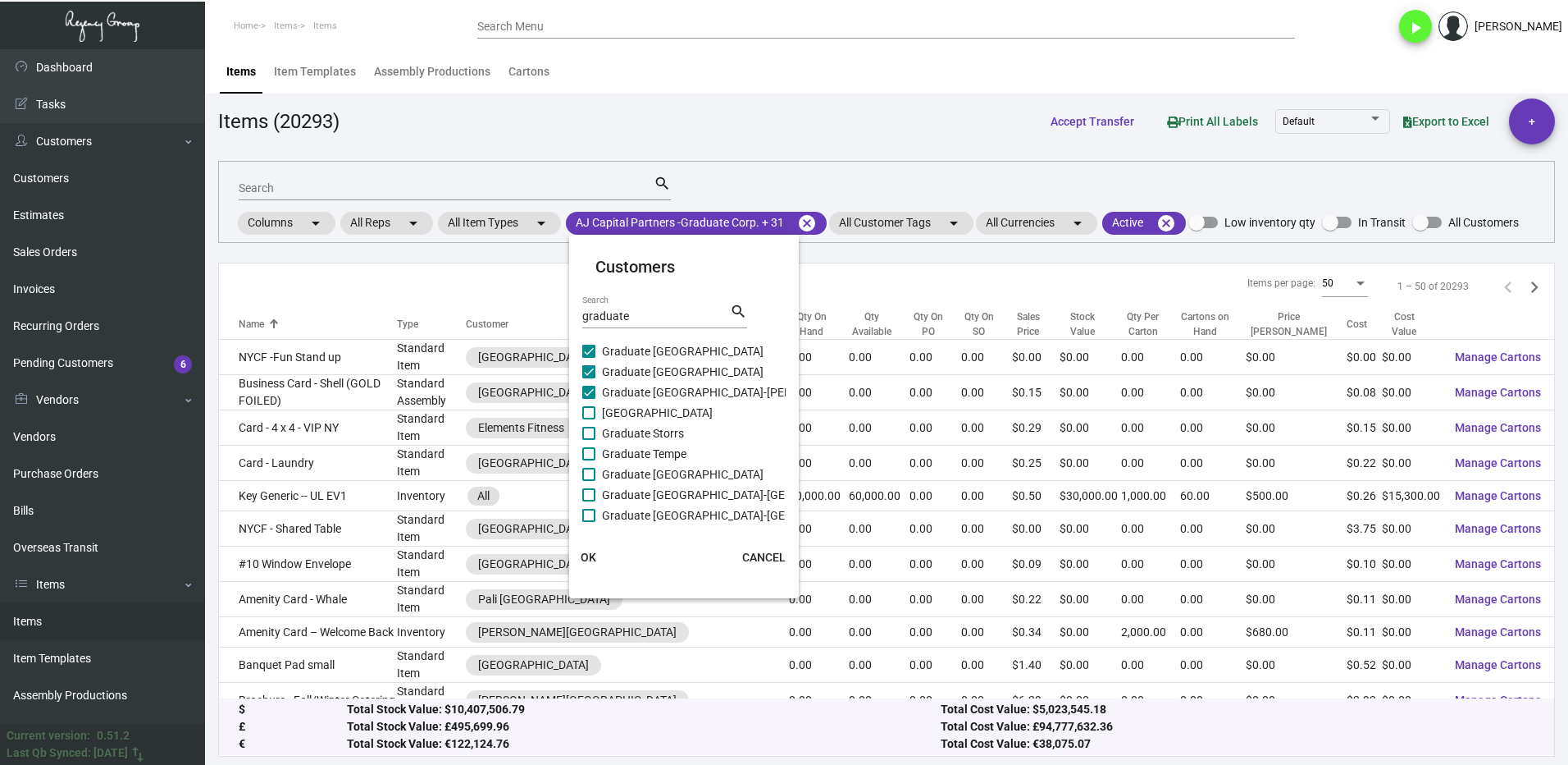
checkbox input "true"
click at [592, 437] on span at bounding box center [589, 434] width 13 height 13
click at [589, 440] on input "Graduate Storrs" at bounding box center [588, 440] width 1 height 1
checkbox input "true"
click at [594, 457] on span at bounding box center [589, 454] width 13 height 13
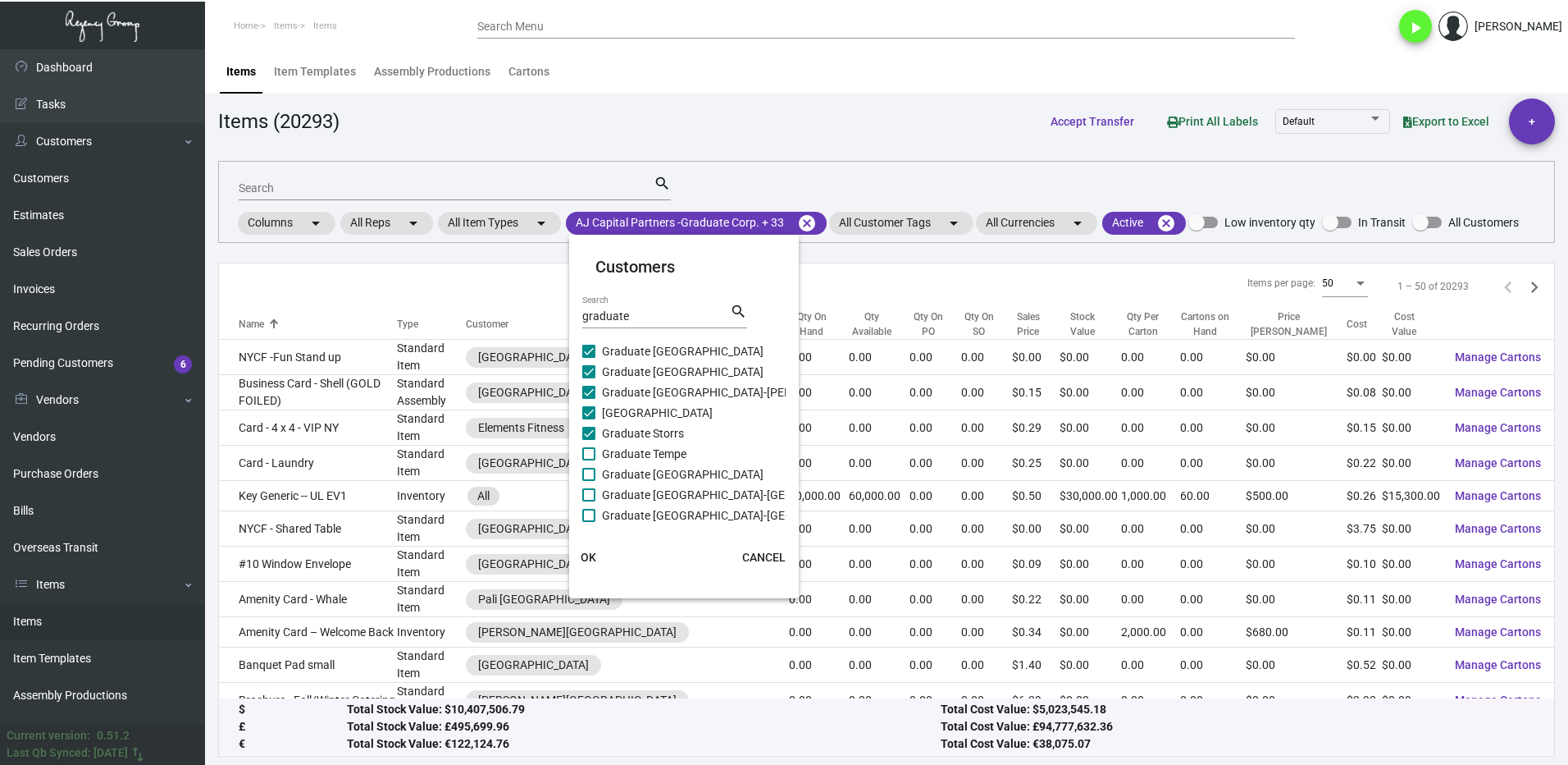
click at [589, 461] on input "Graduate Tempe" at bounding box center [588, 461] width 1 height 1
checkbox input "true"
click at [593, 472] on span at bounding box center [589, 474] width 13 height 13
click at [589, 481] on input "Graduate [GEOGRAPHIC_DATA]" at bounding box center [588, 481] width 1 height 1
checkbox input "true"
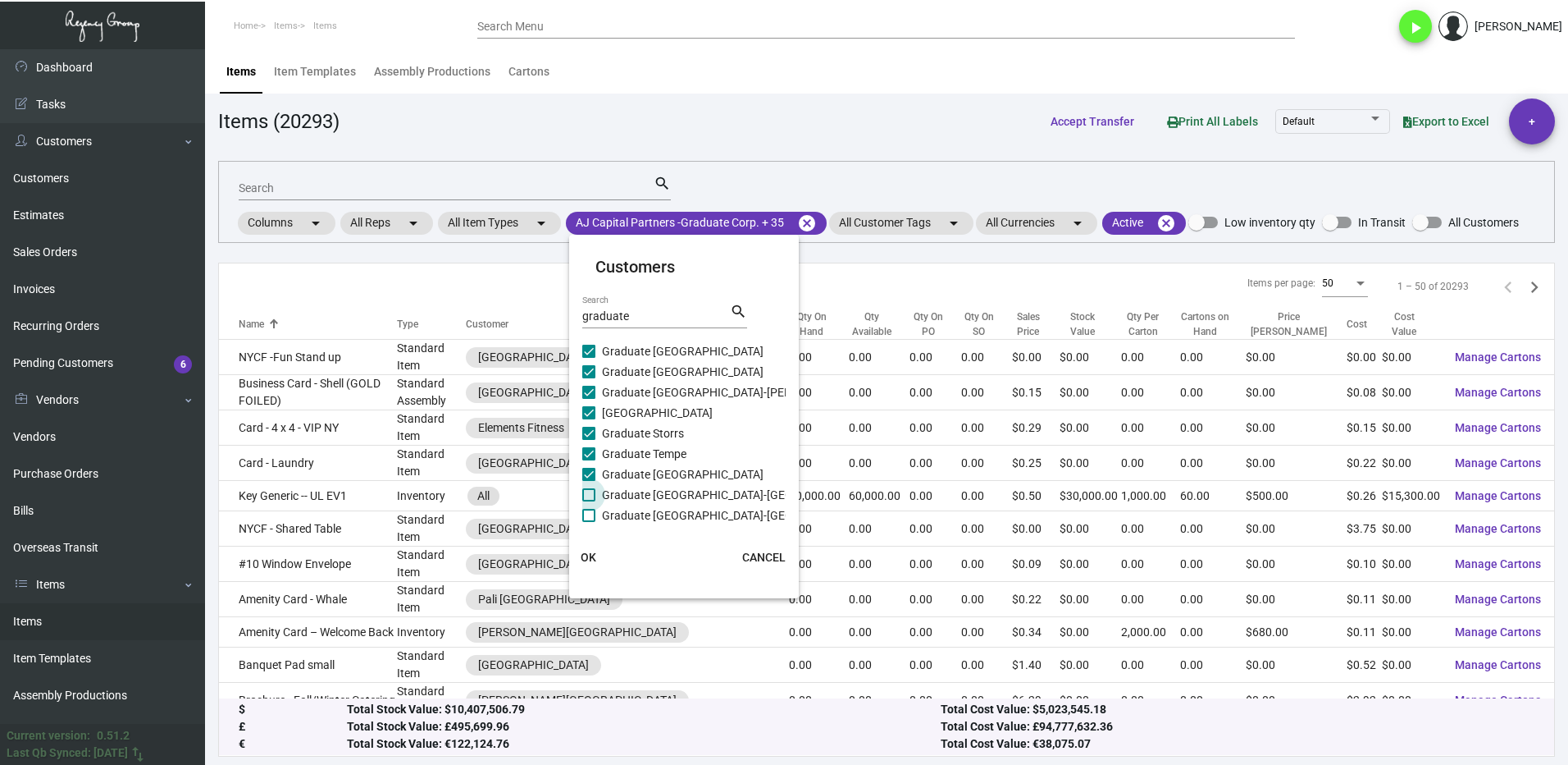
click at [590, 496] on span at bounding box center [589, 495] width 13 height 13
click at [589, 501] on input "Graduate [GEOGRAPHIC_DATA]-[GEOGRAPHIC_DATA]" at bounding box center [588, 501] width 1 height 1
checkbox input "true"
click at [591, 508] on label "Graduate [GEOGRAPHIC_DATA]-[GEOGRAPHIC_DATA]" at bounding box center [729, 514] width 295 height 19
click at [589, 522] on input "Graduate [GEOGRAPHIC_DATA]-[GEOGRAPHIC_DATA]" at bounding box center [588, 522] width 1 height 1
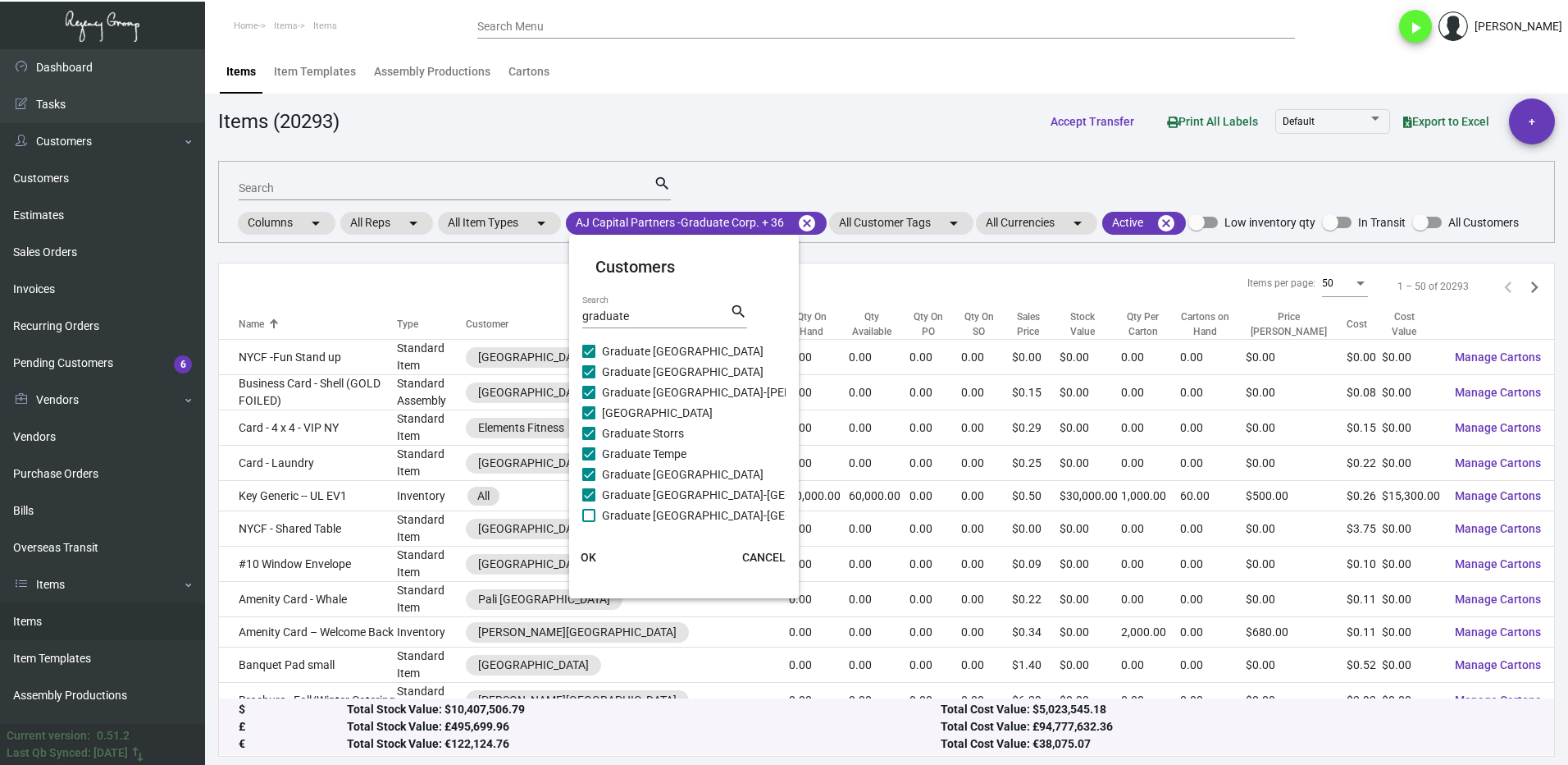
checkbox input "true"
click at [599, 557] on button "OK" at bounding box center [589, 557] width 52 height 29
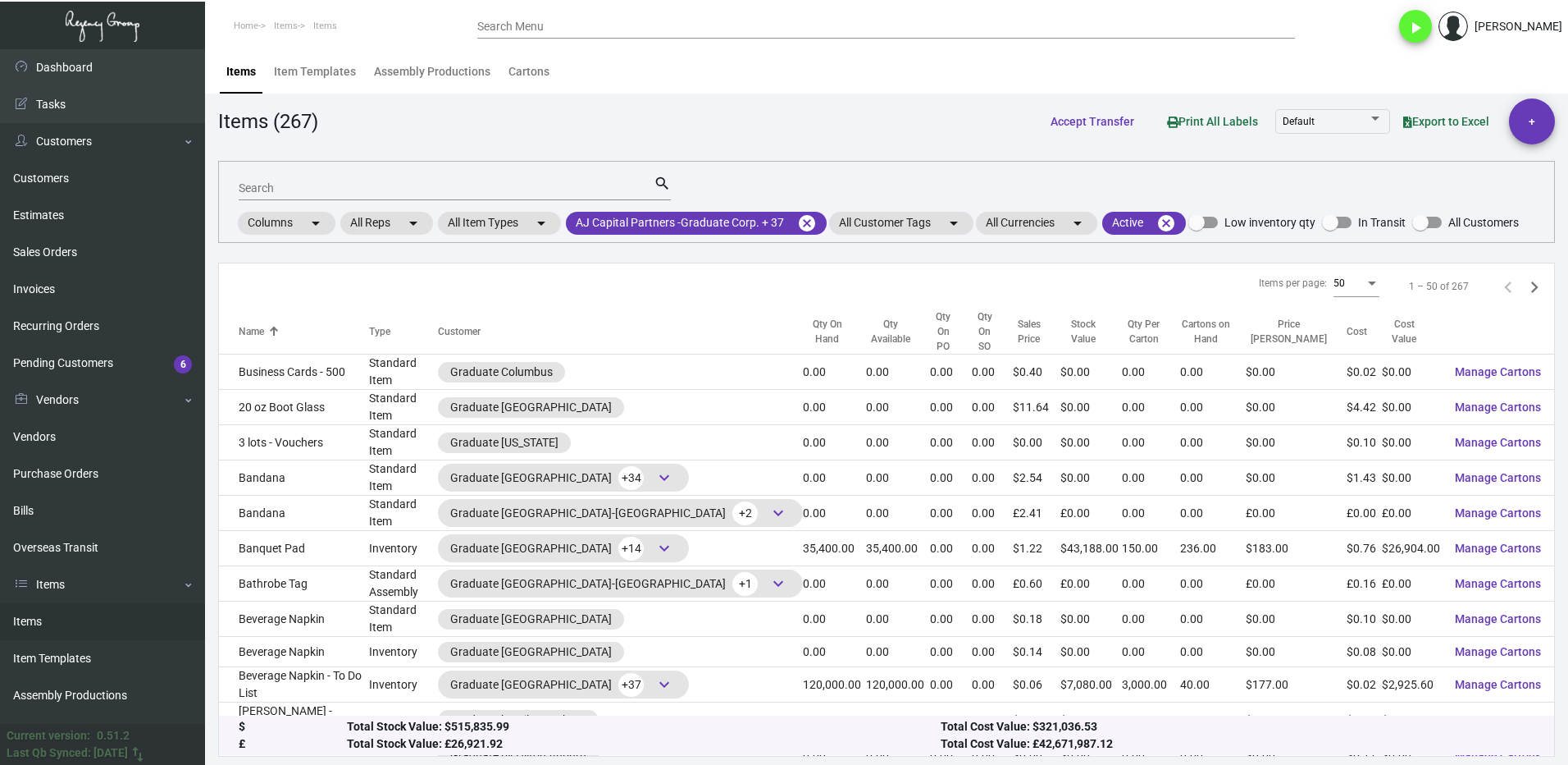
click at [803, 328] on div "Qty On Hand" at bounding box center [828, 331] width 49 height 29
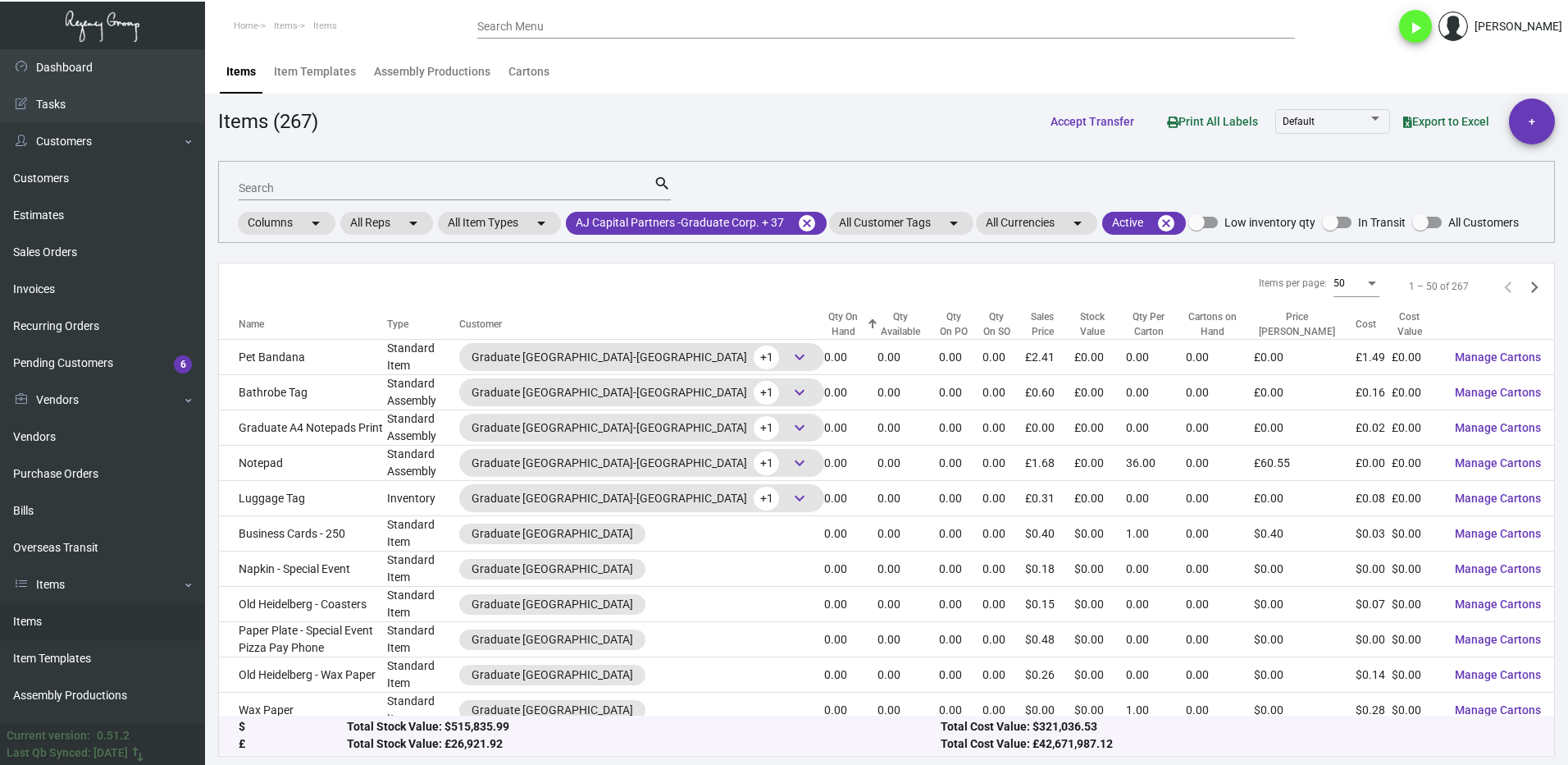
click at [824, 325] on div "Qty On Hand" at bounding box center [844, 324] width 39 height 29
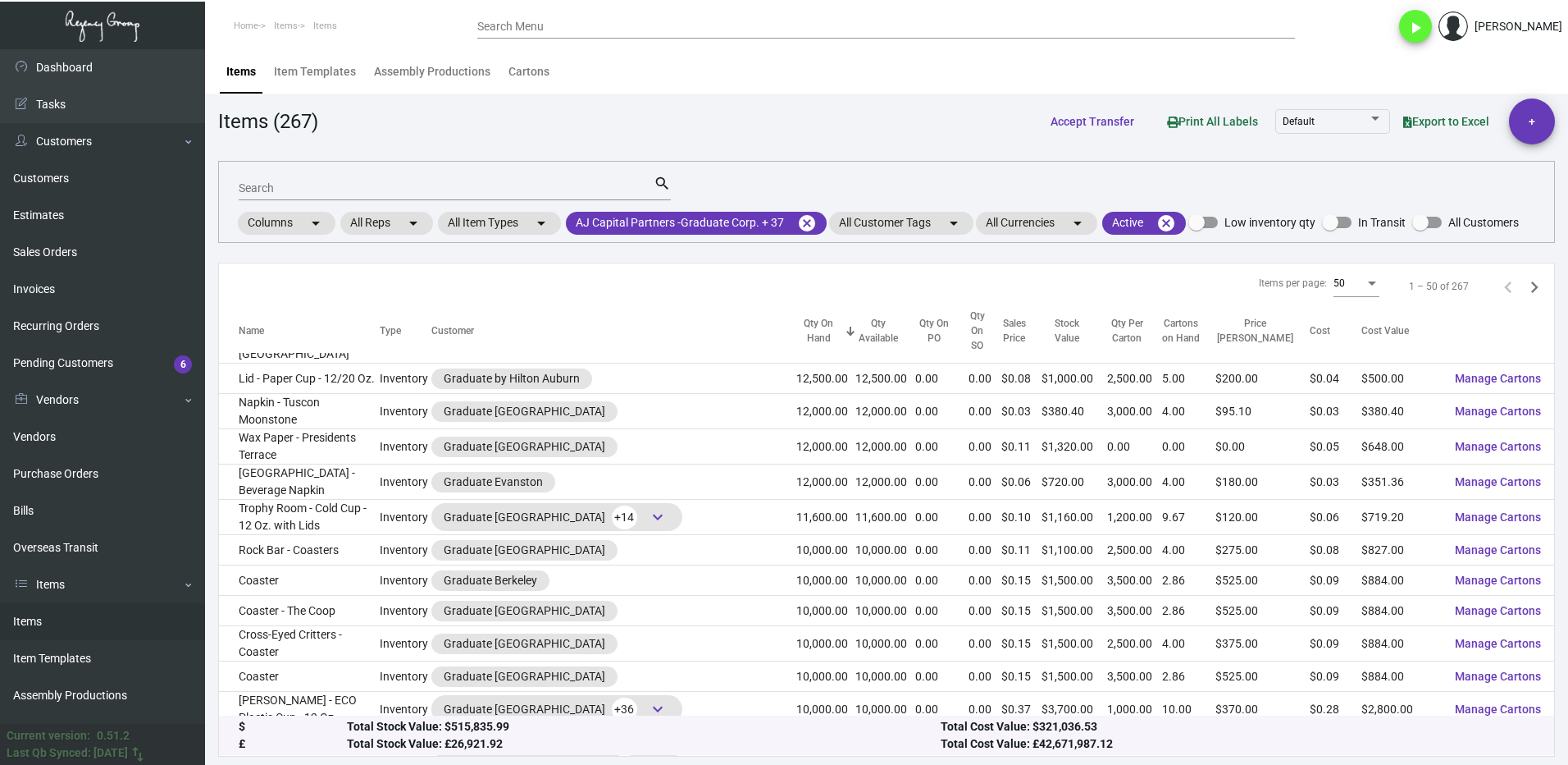
scroll to position [821, 0]
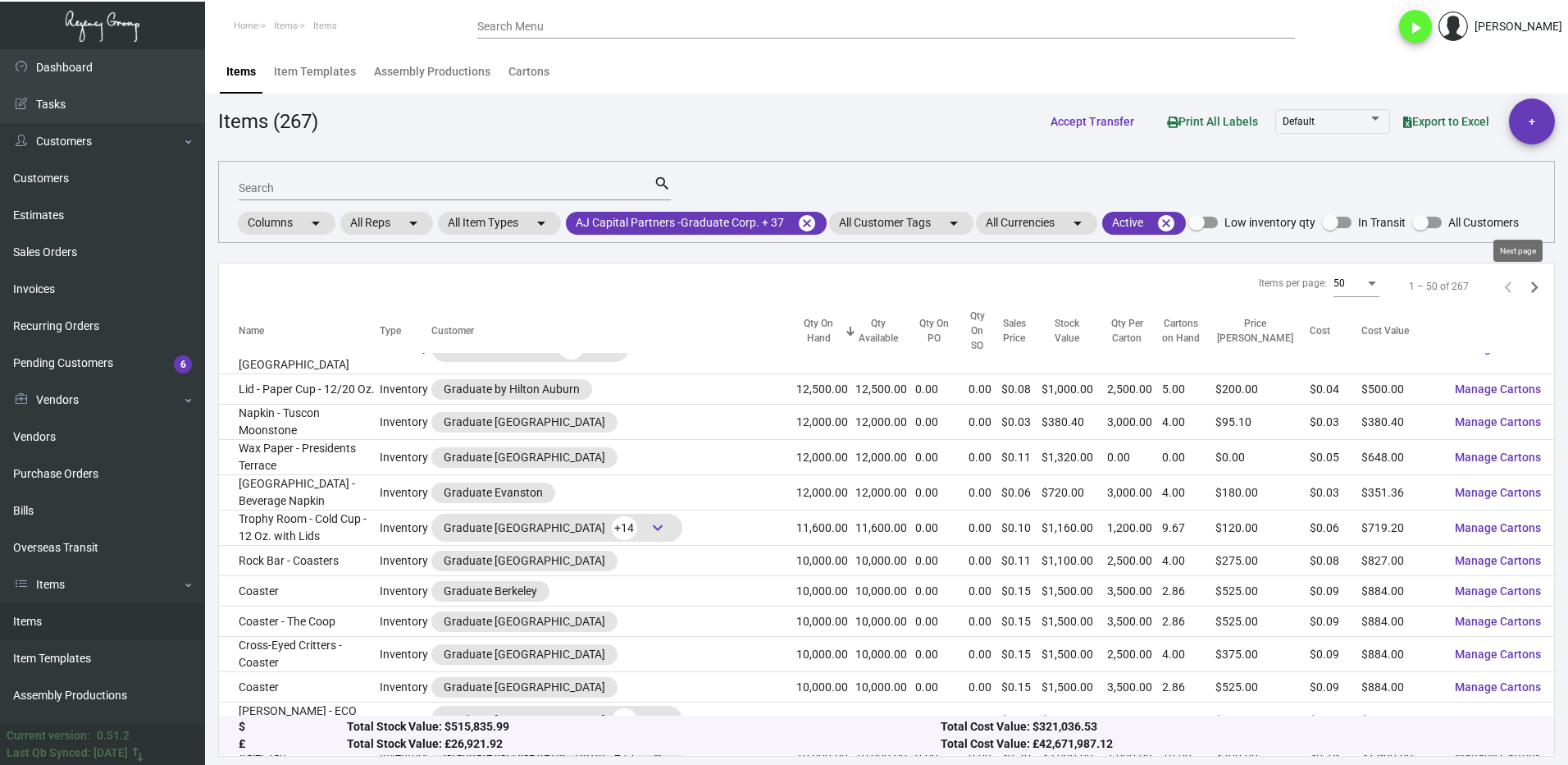
drag, startPoint x: 1529, startPoint y: 284, endPoint x: 1488, endPoint y: 312, distance: 49.6
click at [1529, 284] on icon "Next page" at bounding box center [1534, 287] width 23 height 23
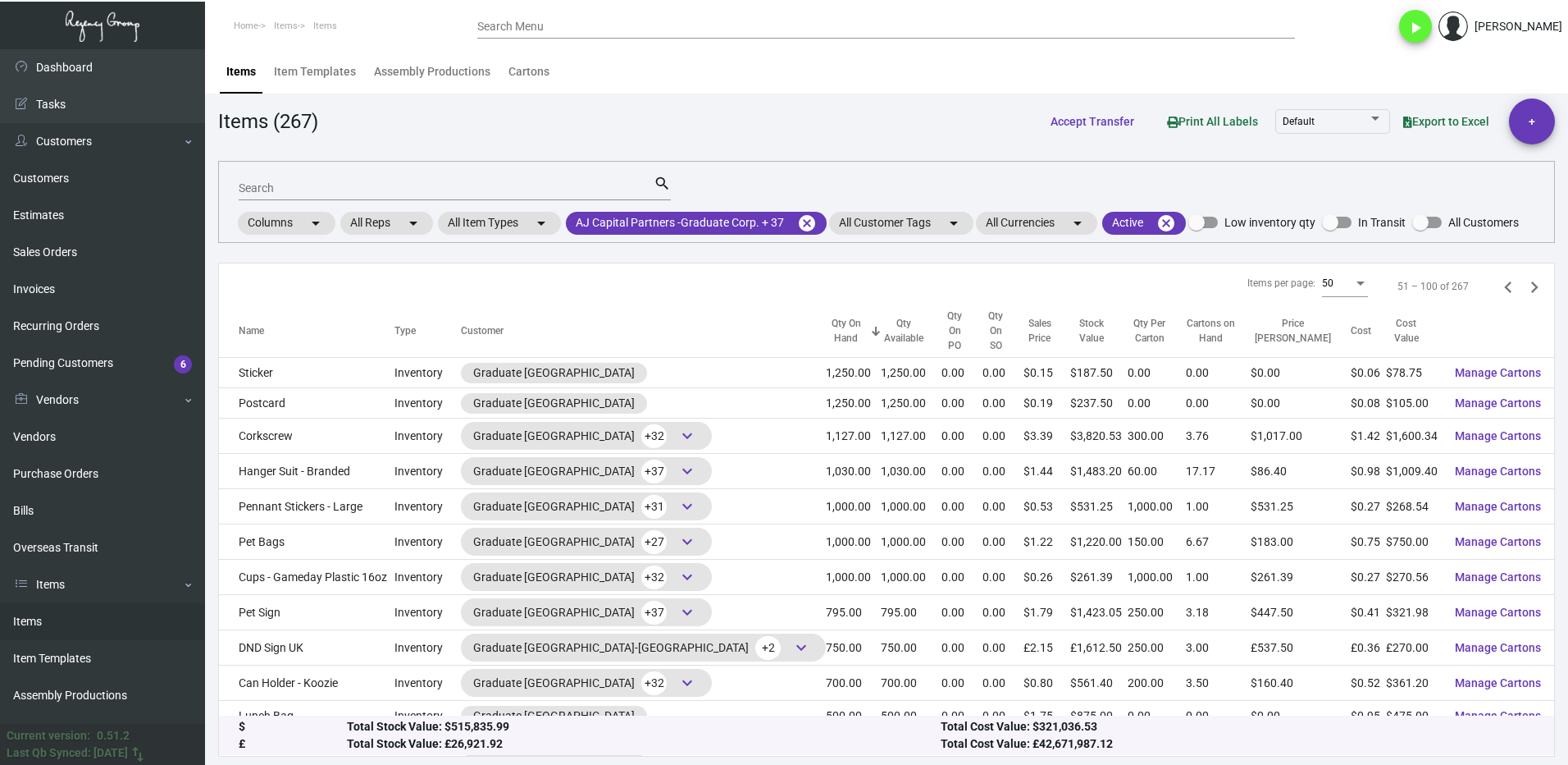
scroll to position [1230, 0]
